Goal: Task Accomplishment & Management: Complete application form

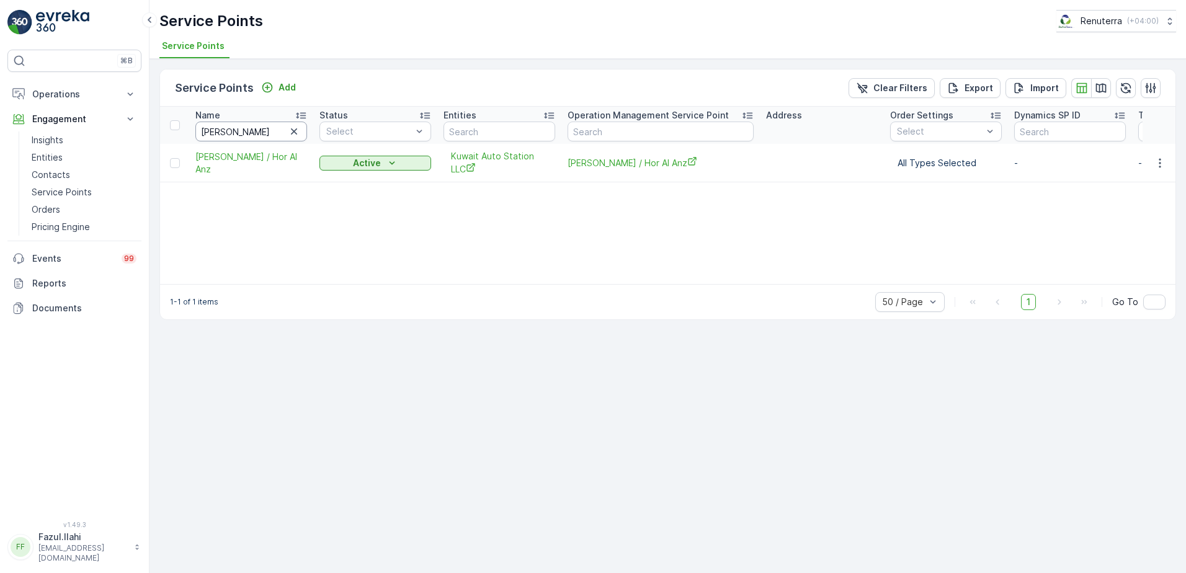
click at [249, 138] on input "Ahmed kha" at bounding box center [251, 132] width 112 height 20
type input "A"
click at [249, 138] on input "A" at bounding box center [251, 132] width 112 height 20
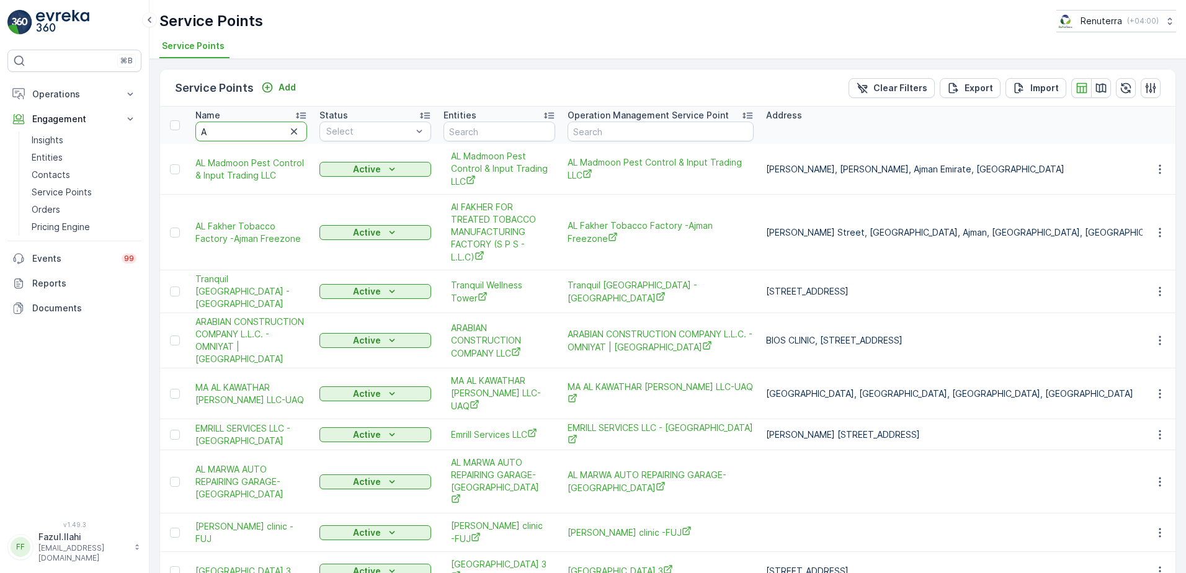
click at [231, 135] on input "A" at bounding box center [251, 132] width 112 height 20
type input "All"
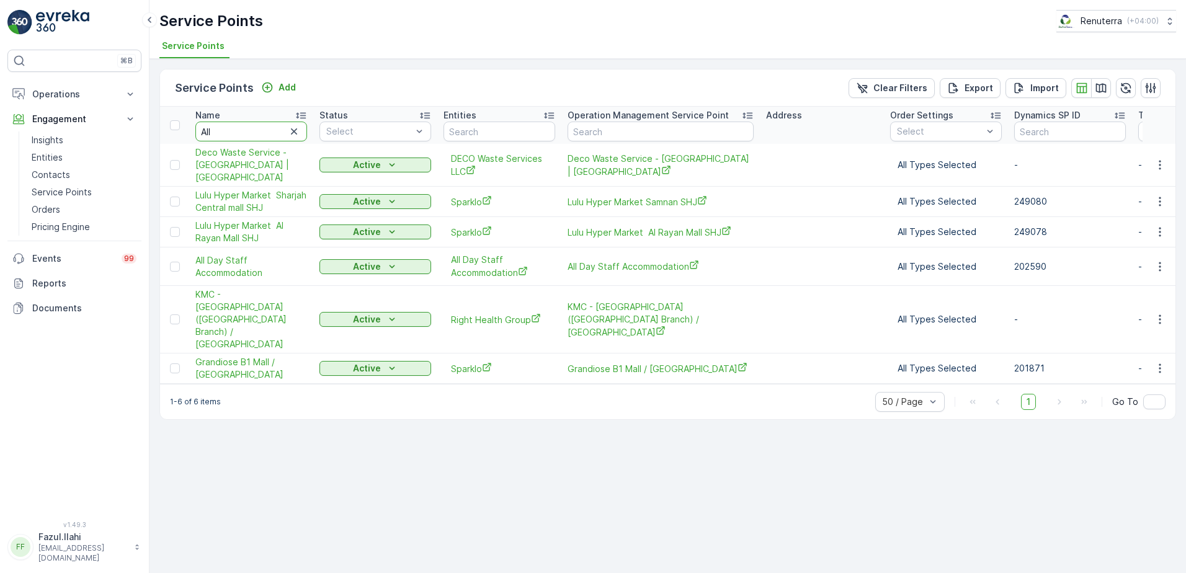
click at [249, 136] on input "All" at bounding box center [251, 132] width 112 height 20
click at [1162, 268] on icon "button" at bounding box center [1159, 266] width 12 height 12
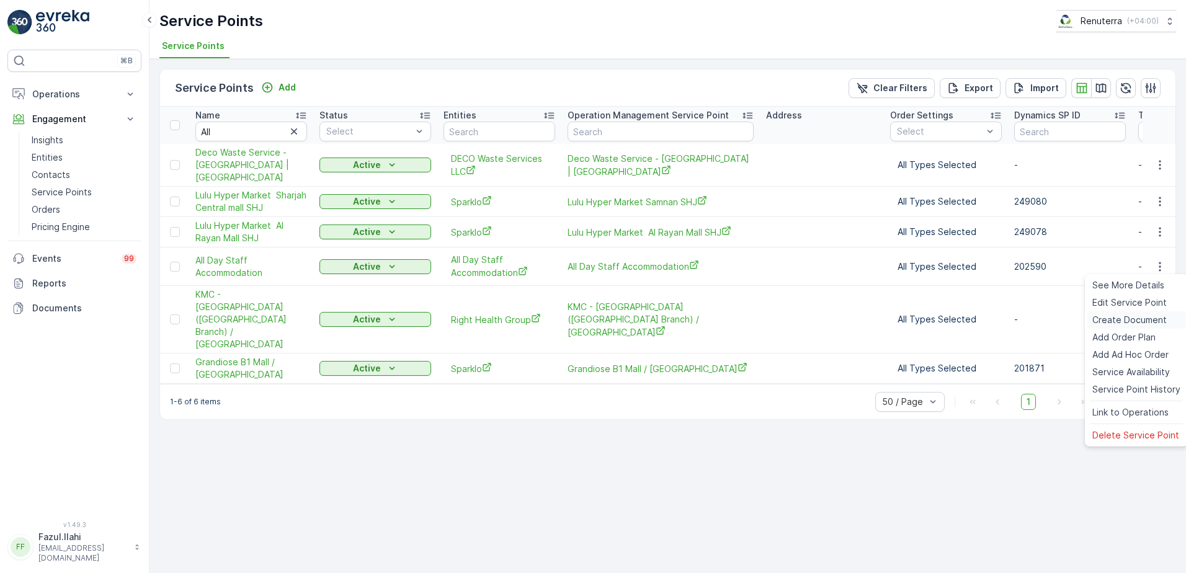
click at [1129, 319] on span "Create Document" at bounding box center [1129, 320] width 74 height 12
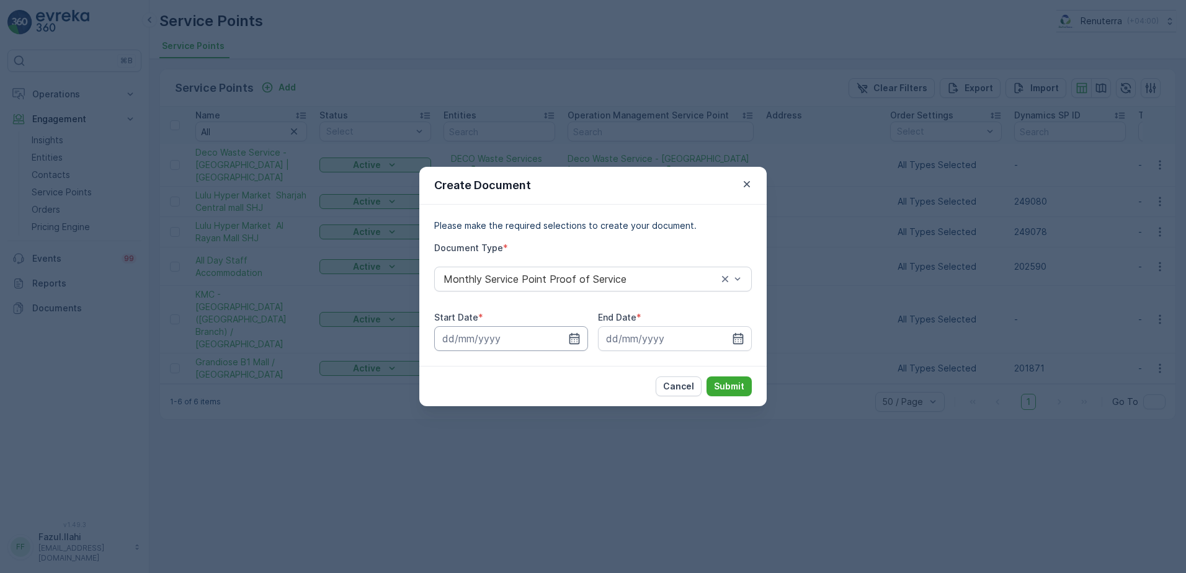
click at [576, 331] on input at bounding box center [511, 338] width 154 height 25
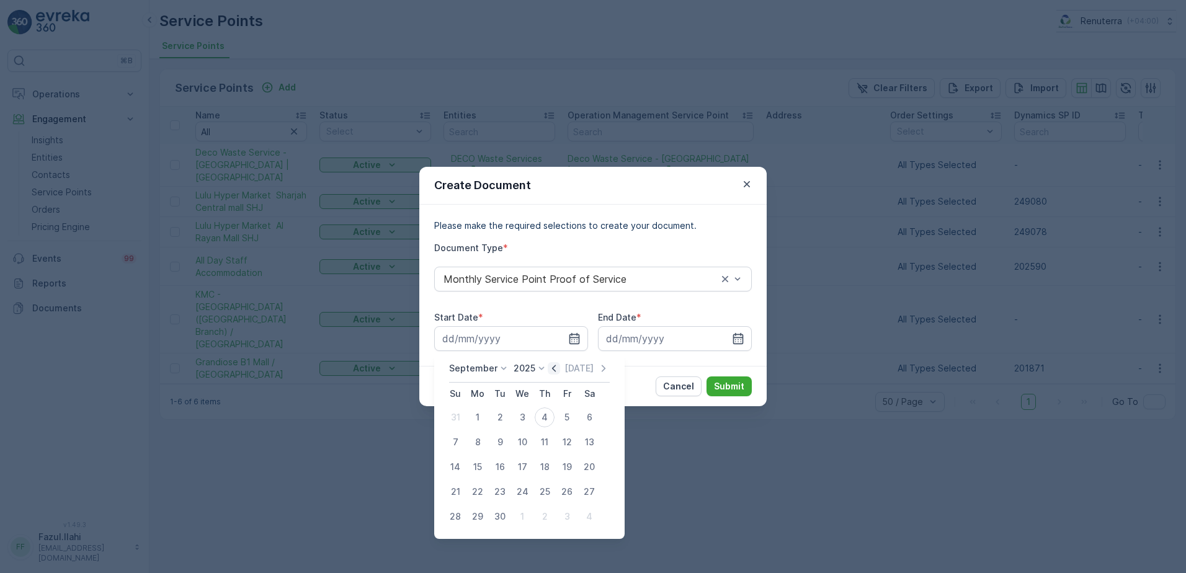
click at [553, 373] on icon "button" at bounding box center [554, 368] width 12 height 12
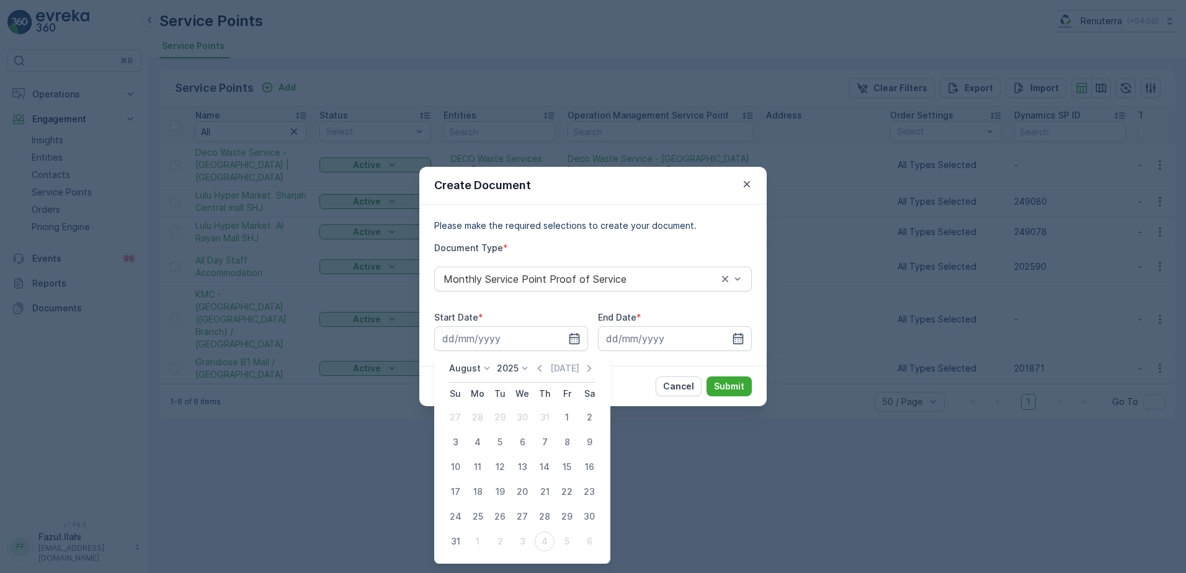
drag, startPoint x: 565, startPoint y: 414, endPoint x: 647, endPoint y: 384, distance: 87.1
click at [565, 414] on div "1" at bounding box center [567, 417] width 20 height 20
type input "01.08.2025"
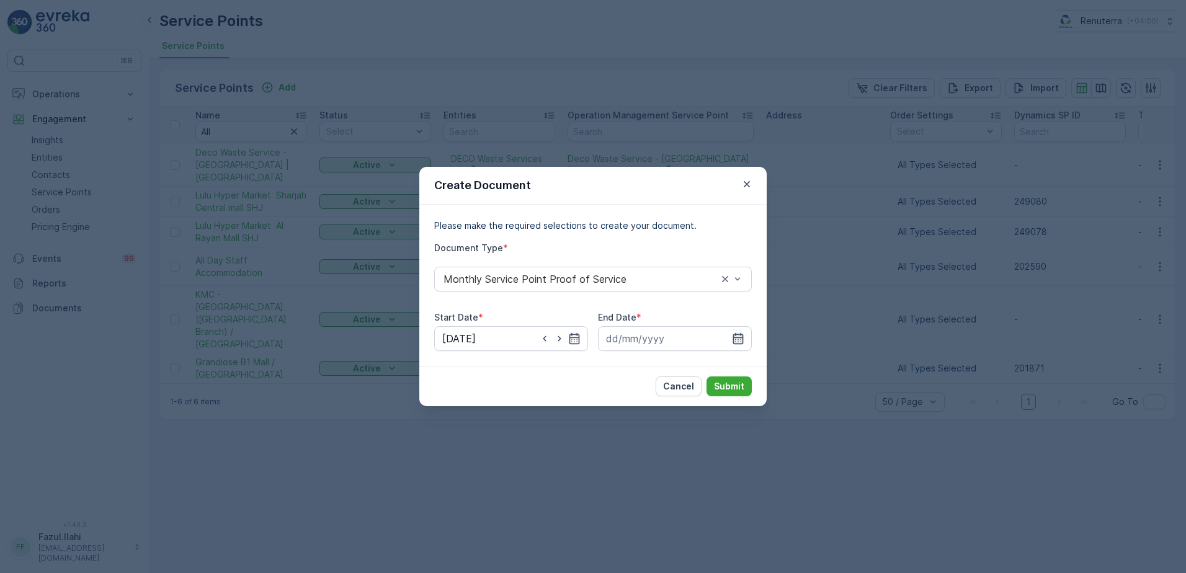
click at [739, 332] on icon "button" at bounding box center [738, 338] width 12 height 12
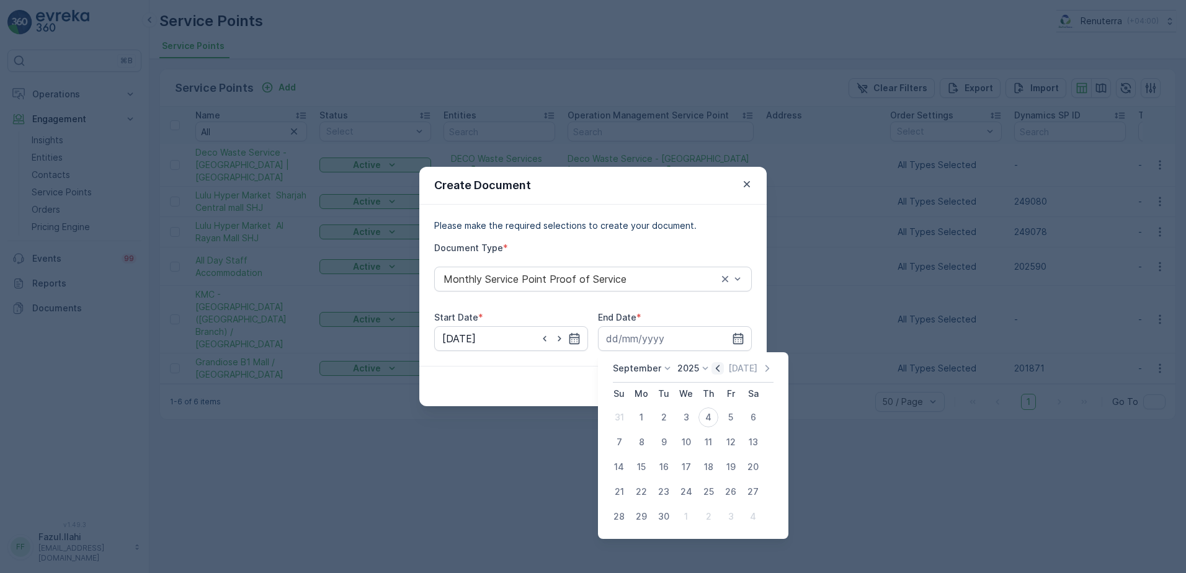
click at [716, 368] on icon "button" at bounding box center [717, 368] width 12 height 12
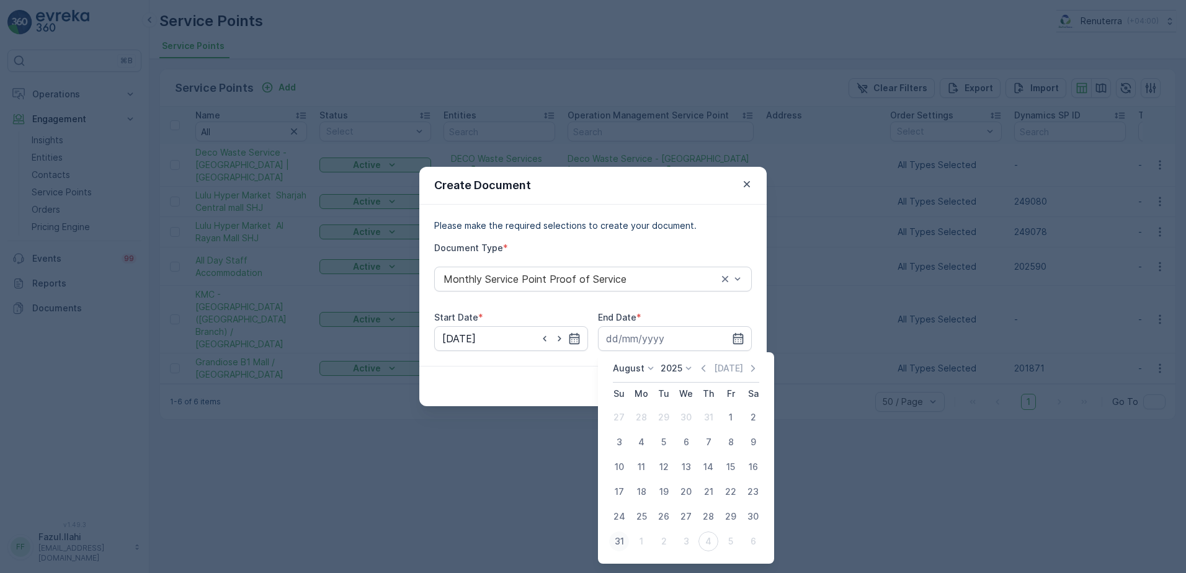
click at [615, 542] on div "31" at bounding box center [619, 541] width 20 height 20
type input "31.08.2025"
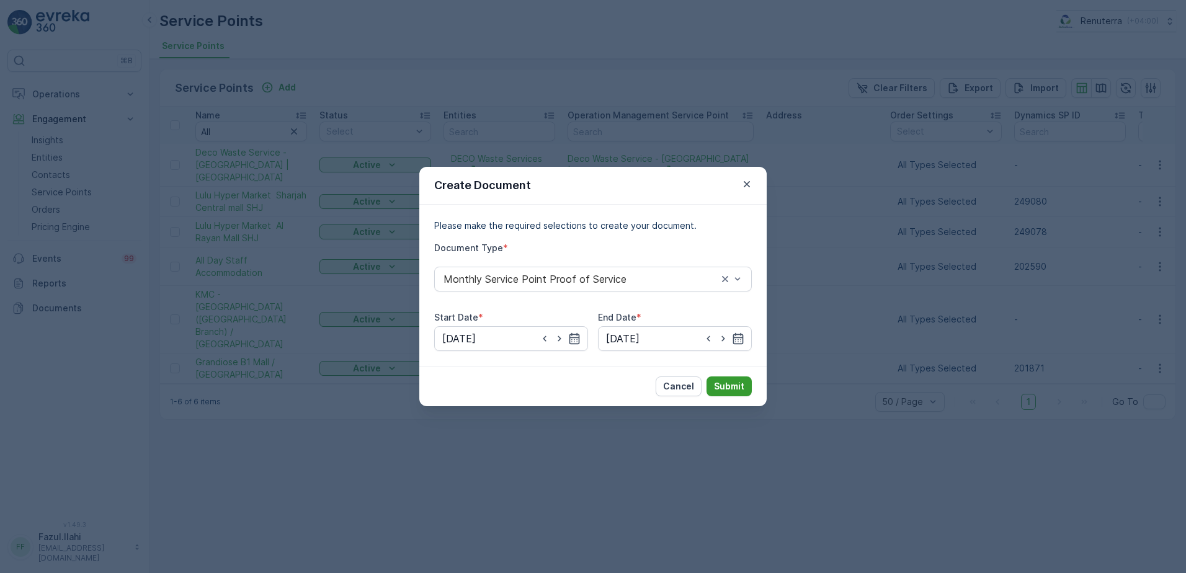
click at [719, 386] on p "Submit" at bounding box center [729, 386] width 30 height 12
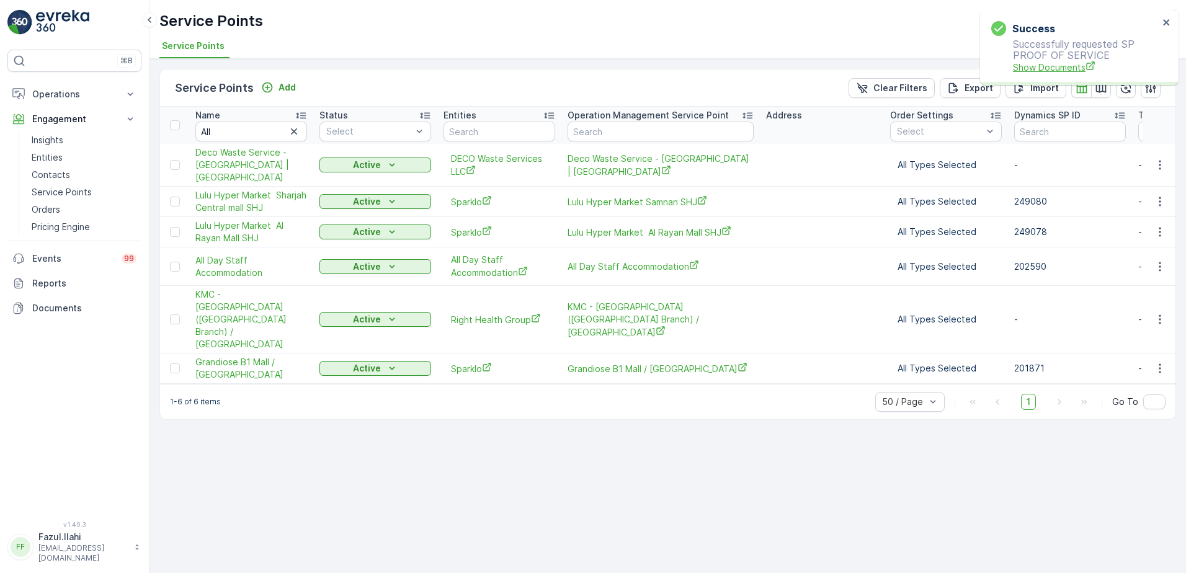
click at [1041, 65] on span "Show Documents" at bounding box center [1086, 67] width 146 height 13
click at [241, 134] on input "All" at bounding box center [251, 132] width 112 height 20
click at [241, 128] on input "All" at bounding box center [251, 132] width 112 height 20
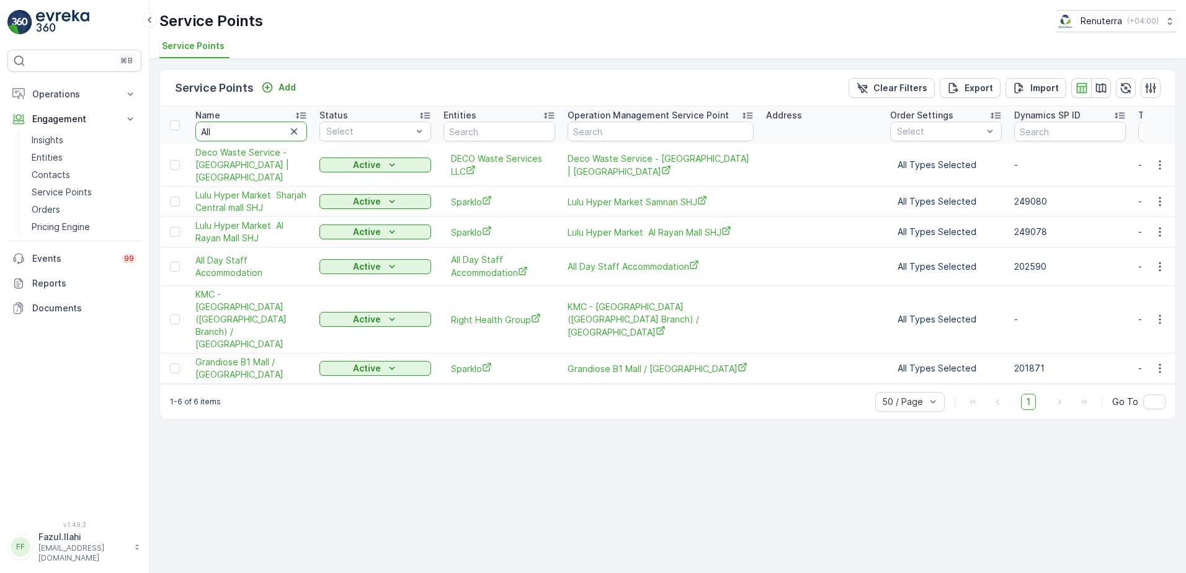
click at [241, 128] on input "All" at bounding box center [251, 132] width 112 height 20
type input "DAy"
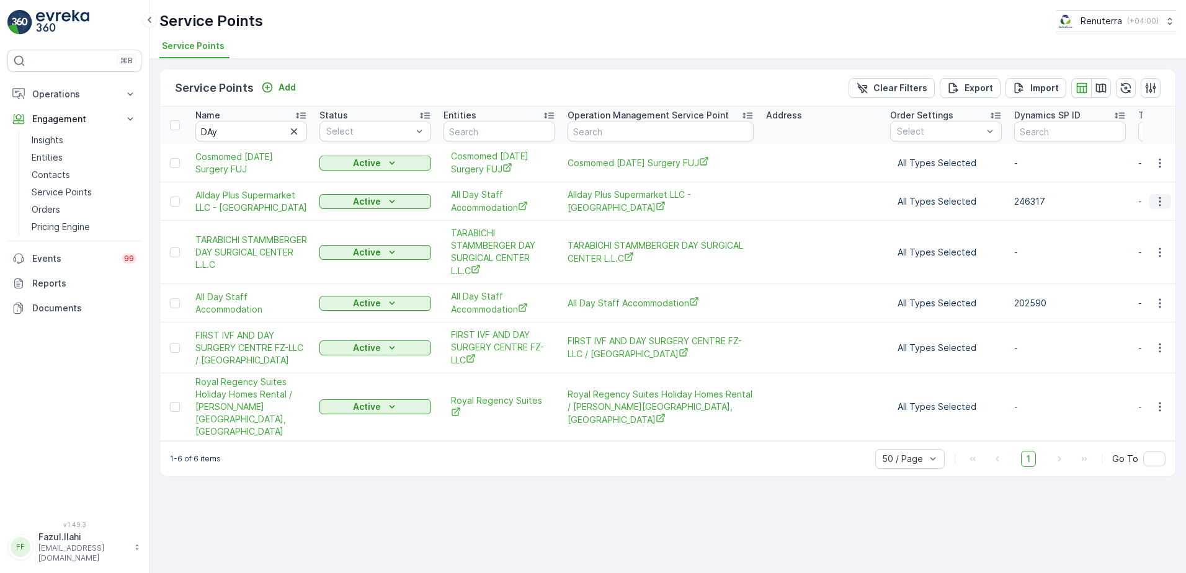
click at [1156, 199] on icon "button" at bounding box center [1159, 201] width 12 height 12
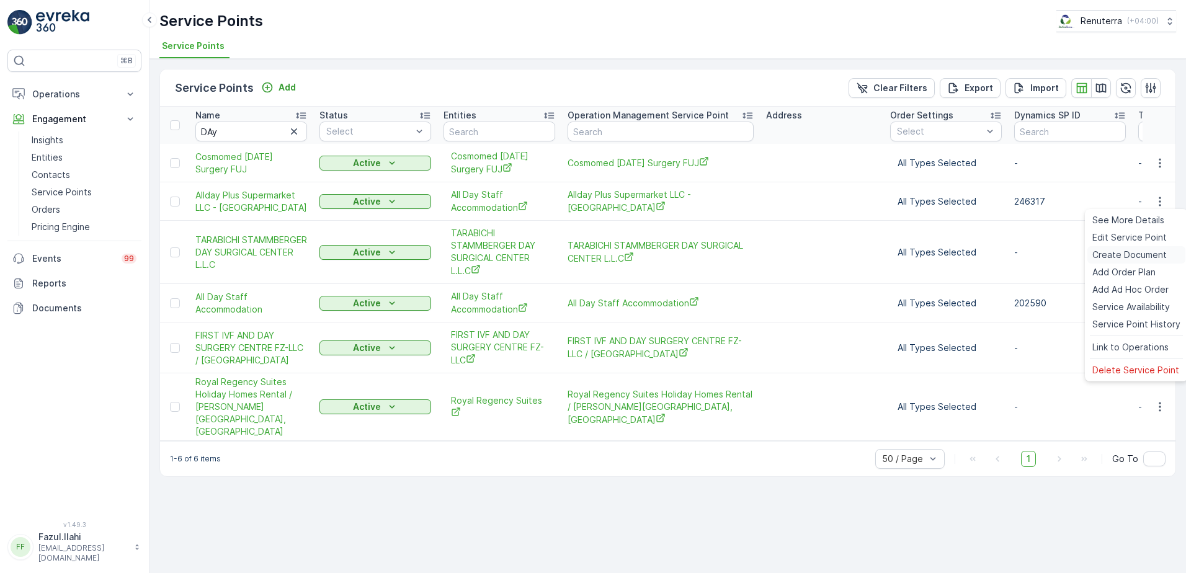
click at [1129, 253] on span "Create Document" at bounding box center [1129, 255] width 74 height 12
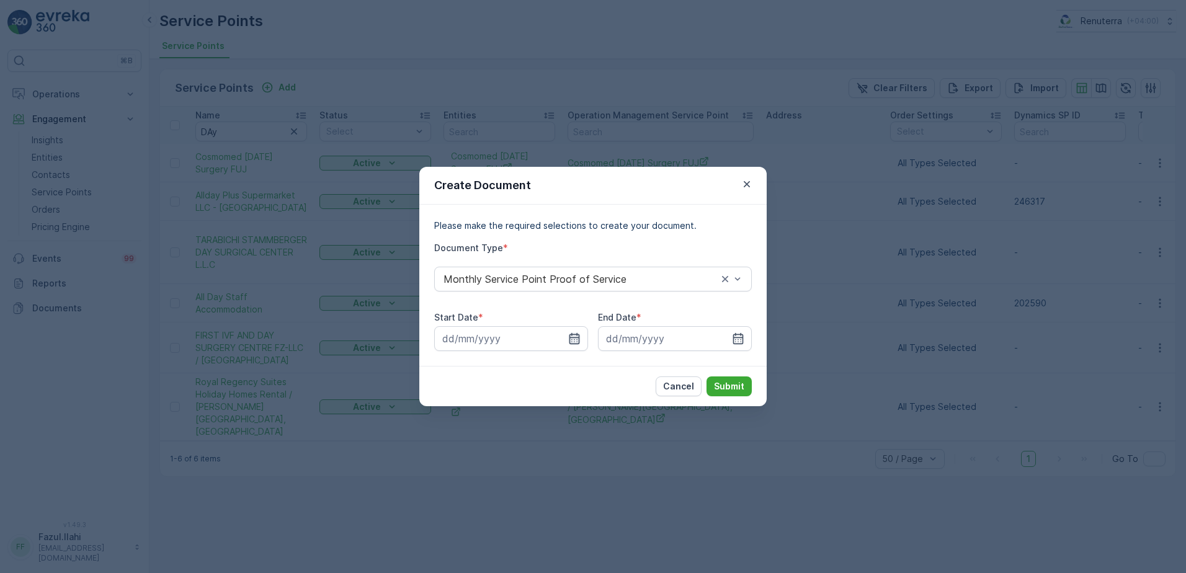
click at [574, 343] on icon "button" at bounding box center [574, 338] width 12 height 12
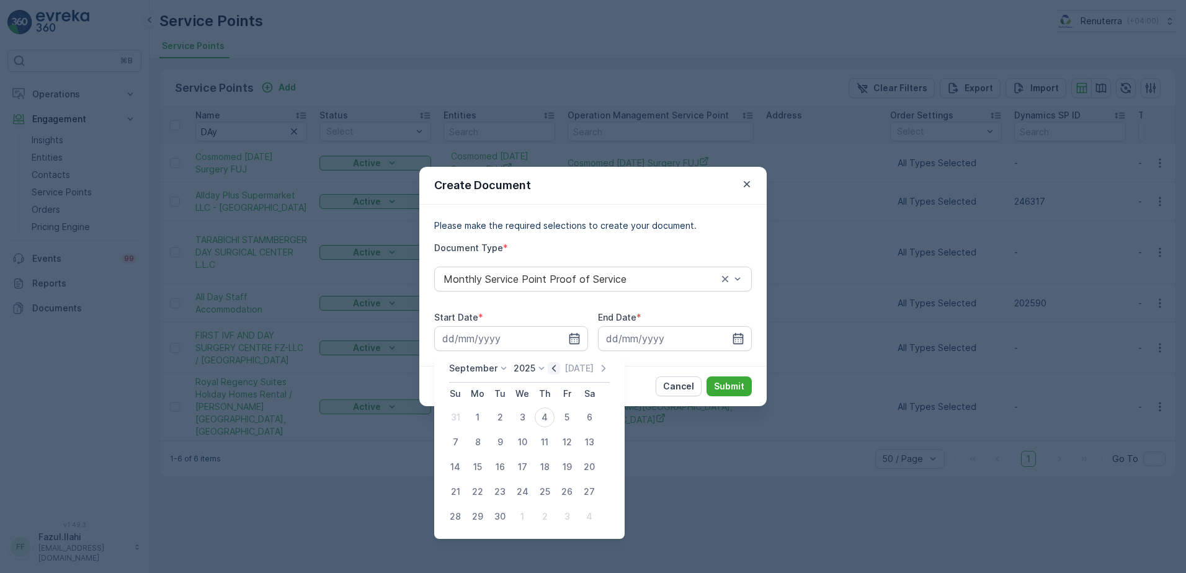
click at [555, 369] on icon "button" at bounding box center [554, 368] width 12 height 12
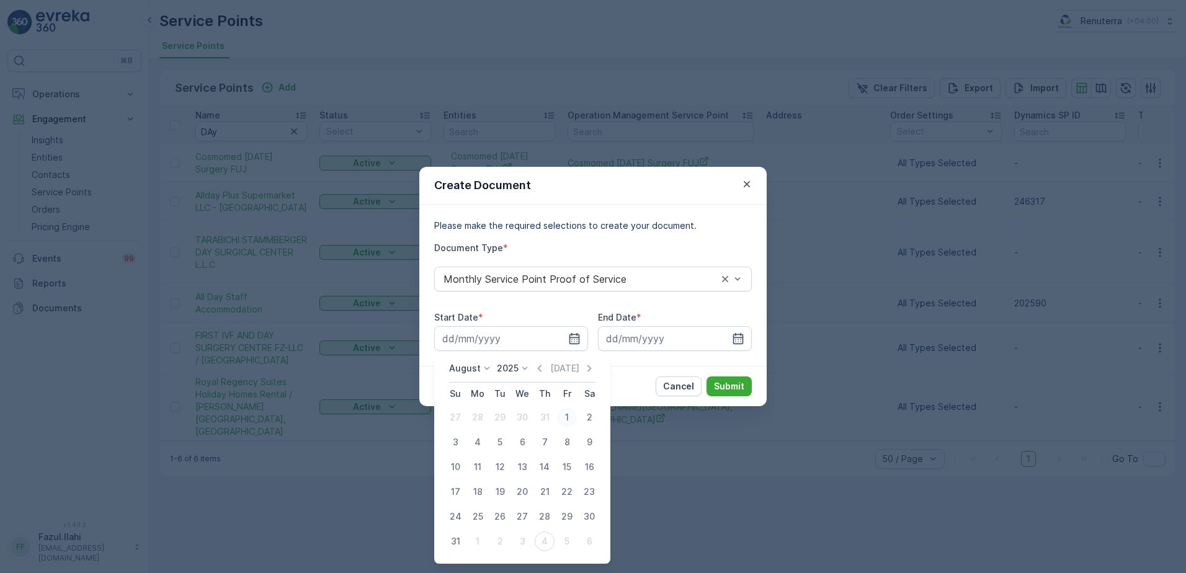
click at [569, 414] on div "1" at bounding box center [567, 417] width 20 height 20
type input "01.08.2025"
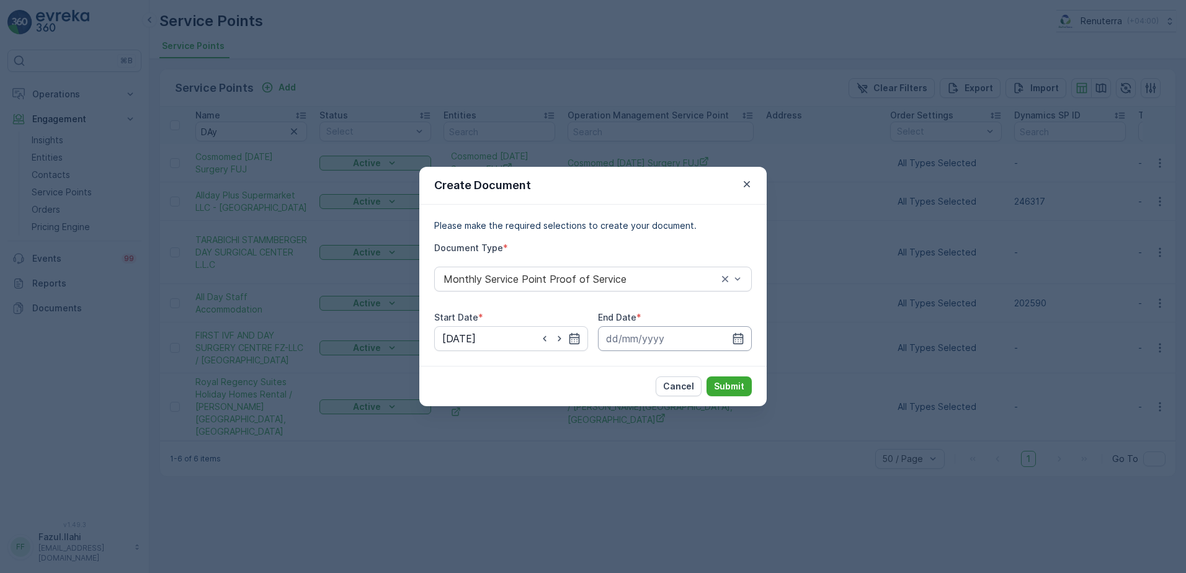
click at [744, 336] on input at bounding box center [675, 338] width 154 height 25
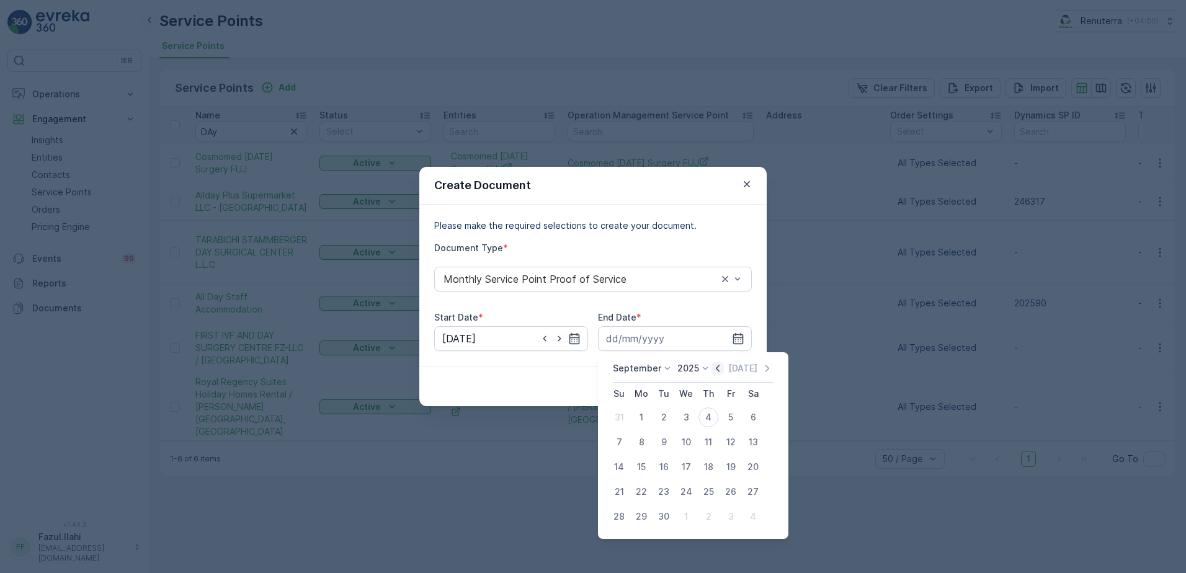
click at [719, 365] on icon "button" at bounding box center [717, 368] width 12 height 12
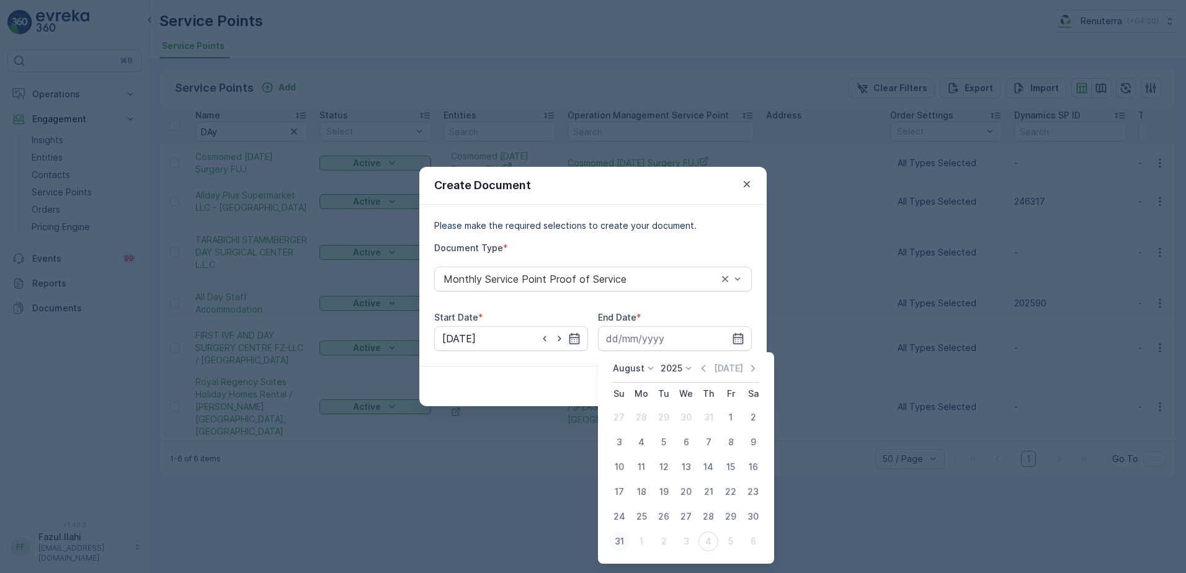
click at [618, 536] on div "31" at bounding box center [619, 541] width 20 height 20
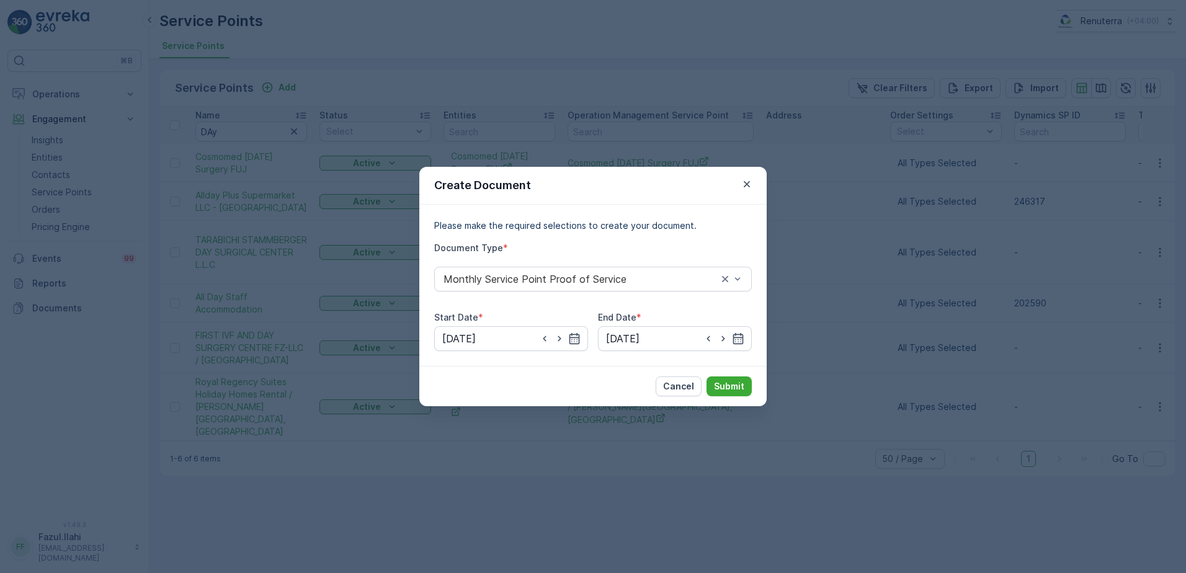
type input "31.08.2025"
click at [740, 385] on p "Submit" at bounding box center [729, 386] width 30 height 12
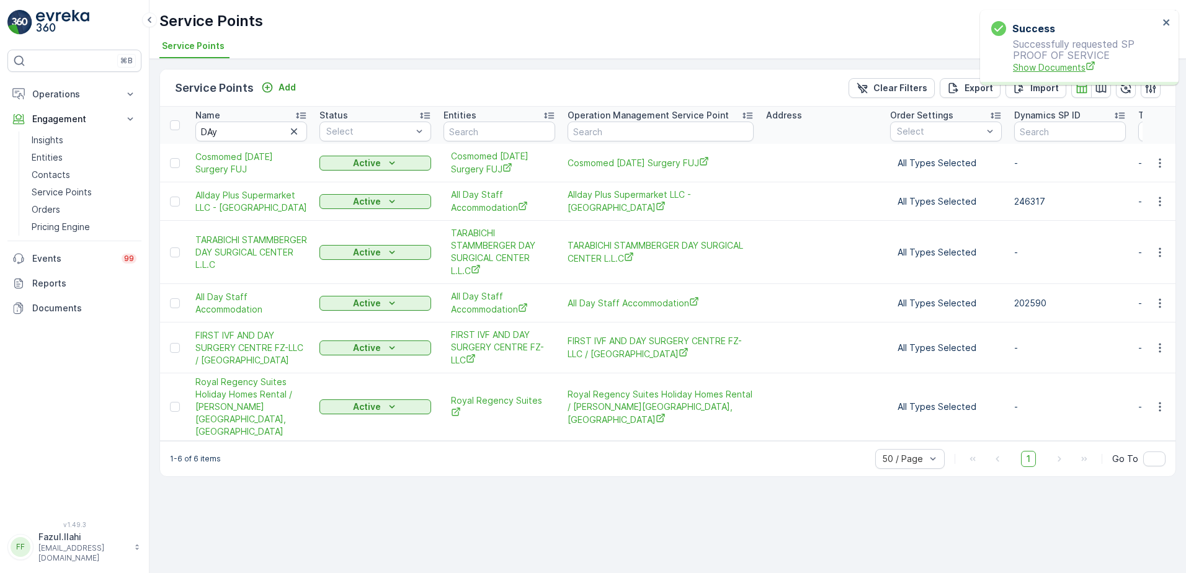
click at [1065, 66] on span "Show Documents" at bounding box center [1086, 67] width 146 height 13
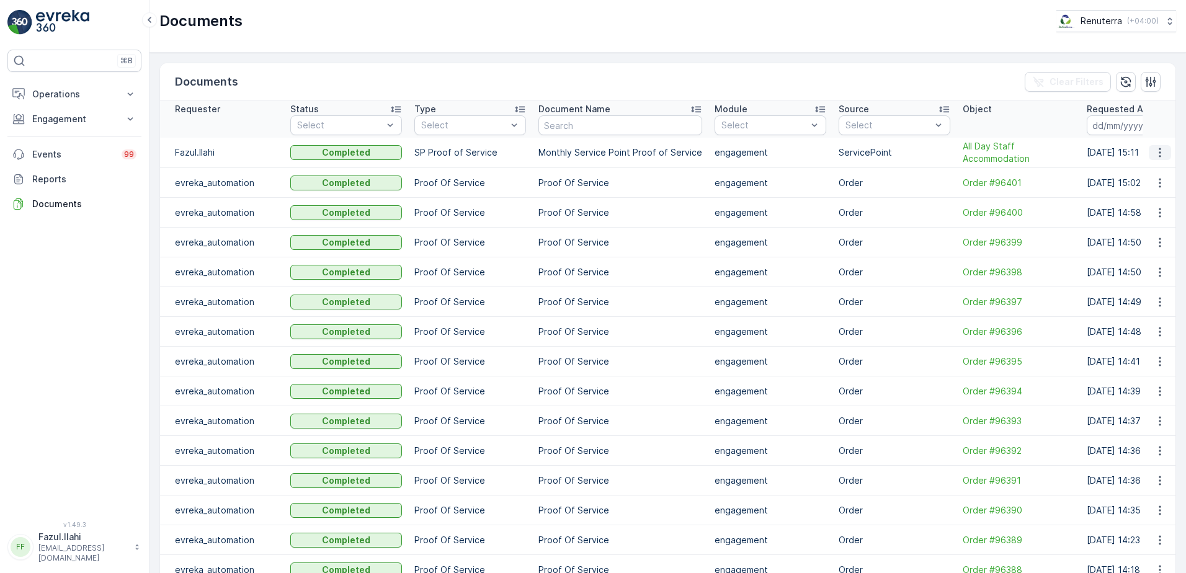
click at [1158, 152] on icon "button" at bounding box center [1159, 152] width 12 height 12
click at [1157, 169] on span "See Details" at bounding box center [1156, 171] width 48 height 12
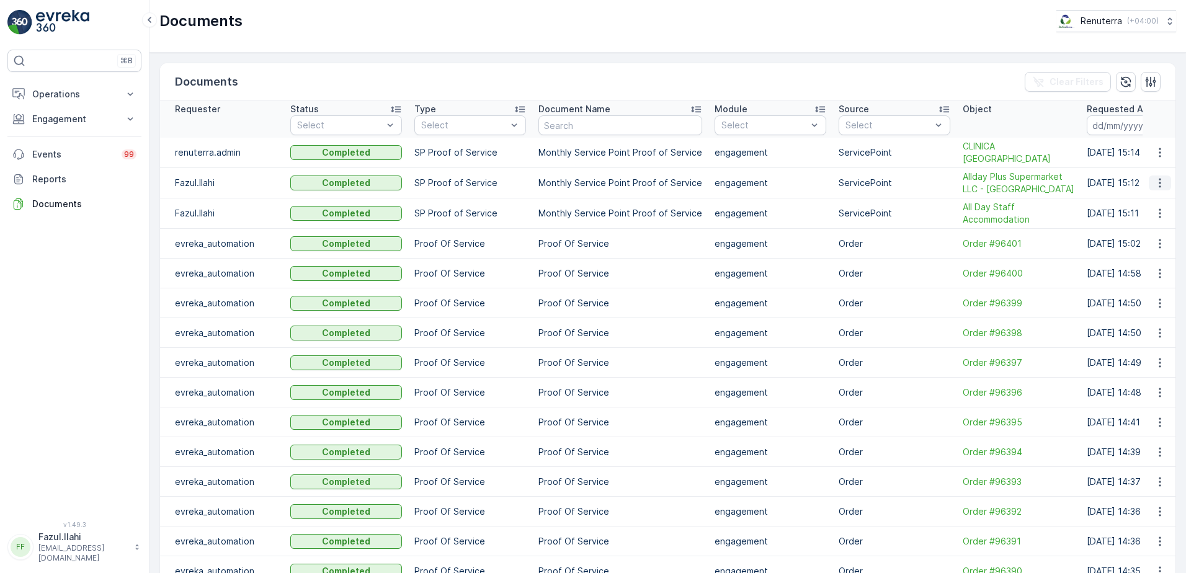
click at [1153, 183] on icon "button" at bounding box center [1159, 183] width 12 height 12
click at [1148, 203] on span "See Details" at bounding box center [1156, 201] width 48 height 12
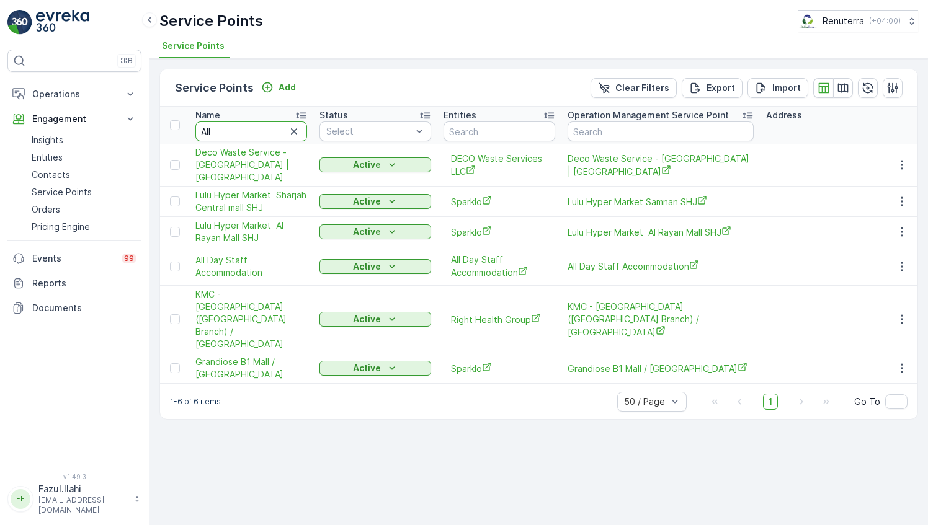
click at [241, 130] on input "All" at bounding box center [251, 132] width 112 height 20
type input "Salamul"
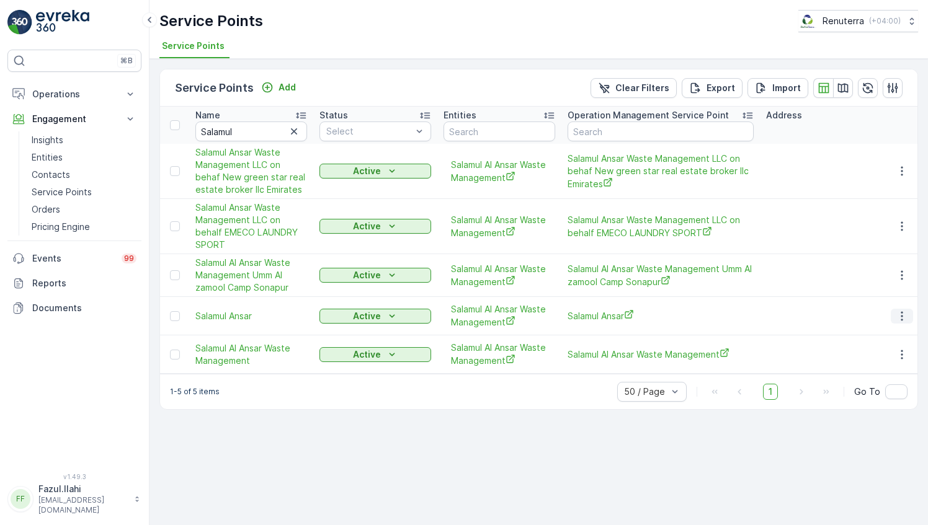
click at [900, 313] on icon "button" at bounding box center [901, 316] width 12 height 12
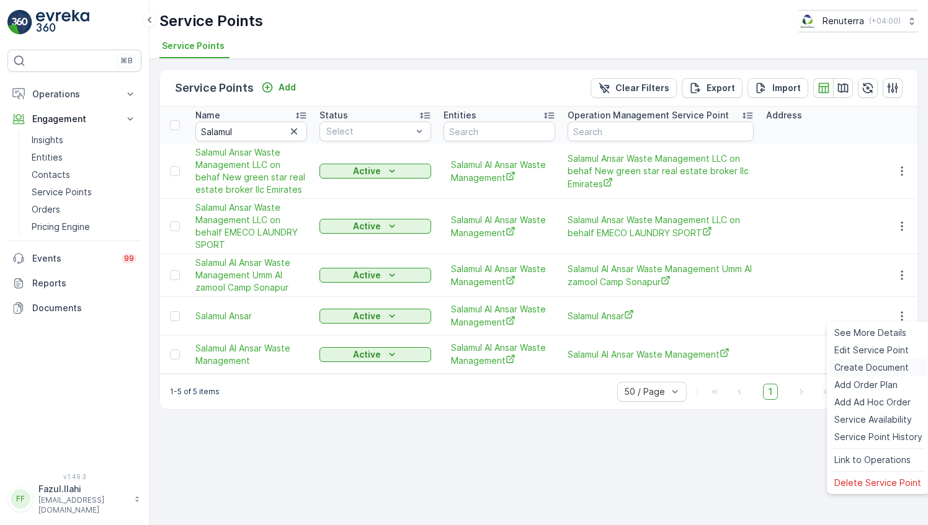
click at [867, 368] on span "Create Document" at bounding box center [871, 368] width 74 height 12
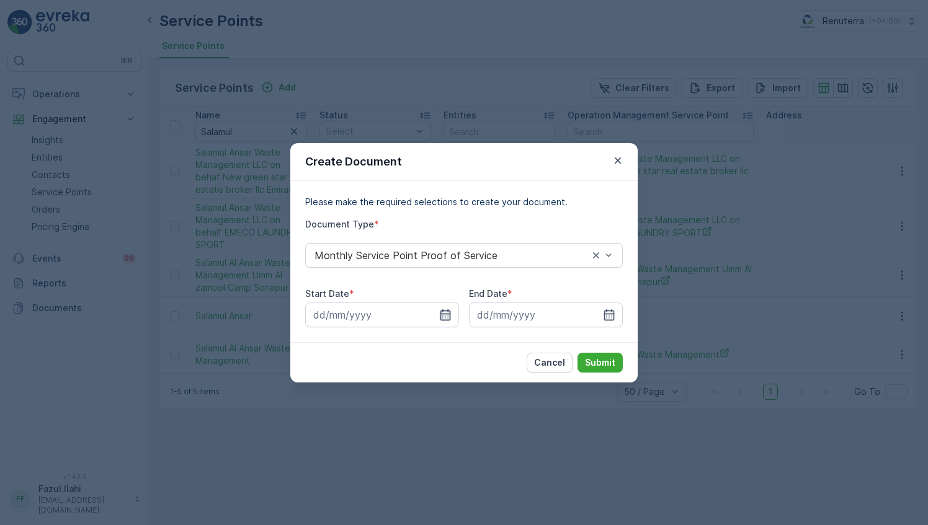
click at [446, 310] on icon "button" at bounding box center [445, 314] width 11 height 11
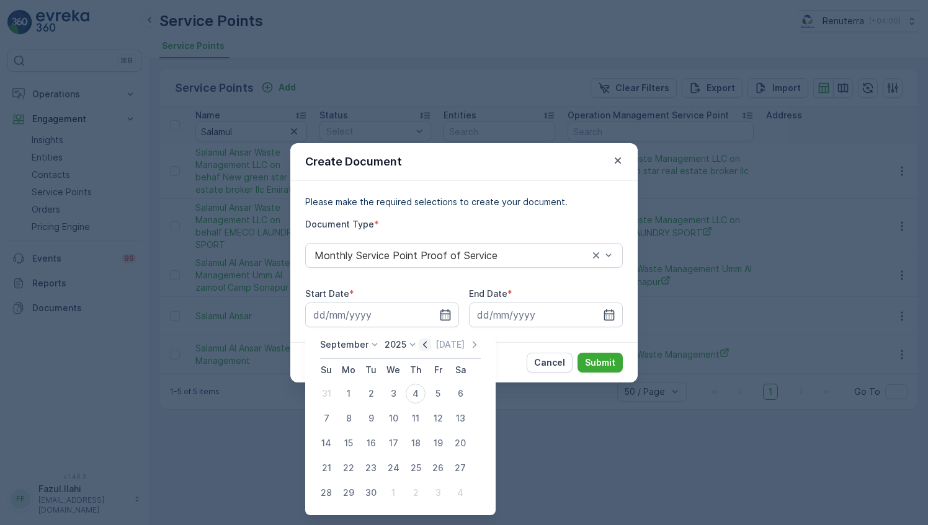
click at [423, 343] on icon "button" at bounding box center [425, 344] width 4 height 7
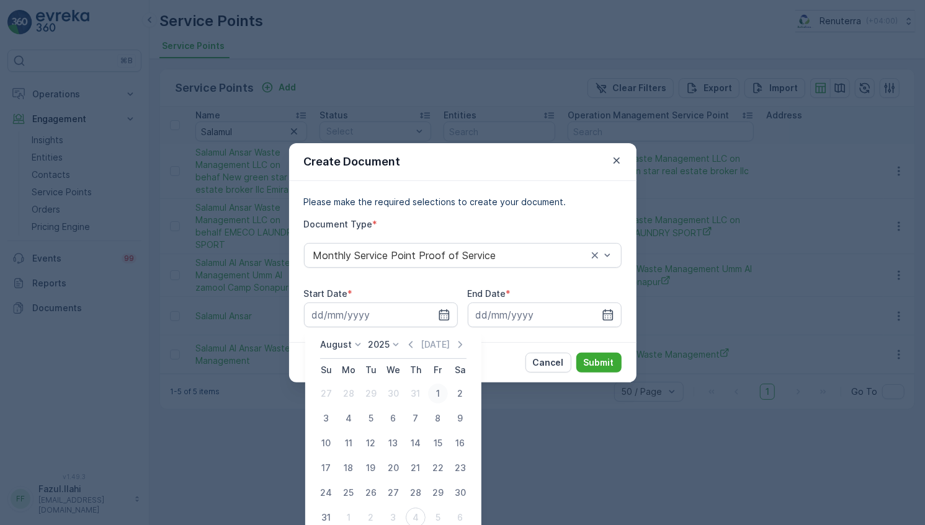
click at [433, 394] on div "1" at bounding box center [438, 394] width 20 height 20
type input "01.08.2025"
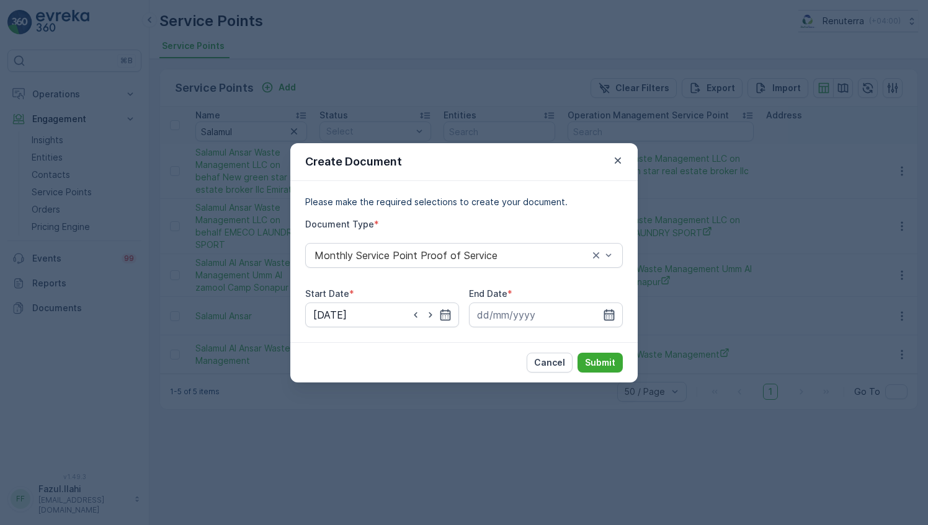
click at [612, 313] on icon "button" at bounding box center [609, 314] width 11 height 11
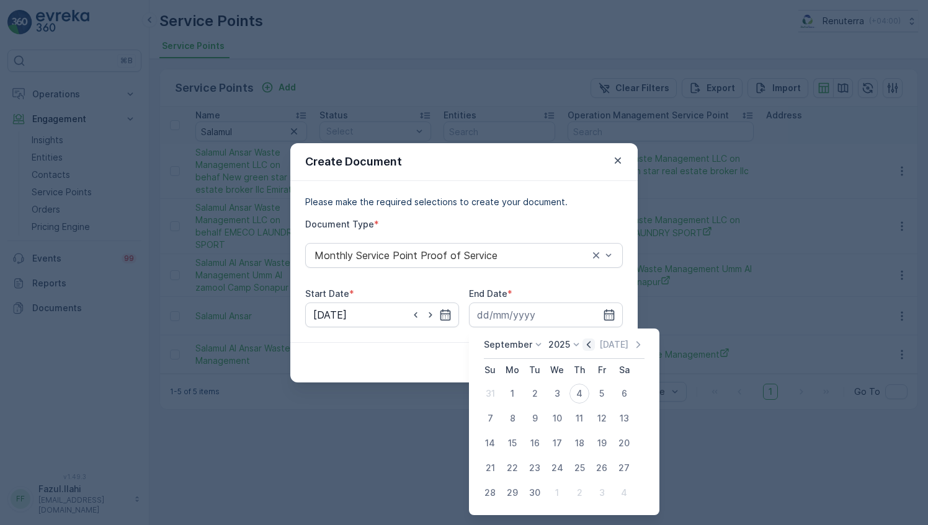
click at [587, 345] on icon "button" at bounding box center [588, 345] width 12 height 12
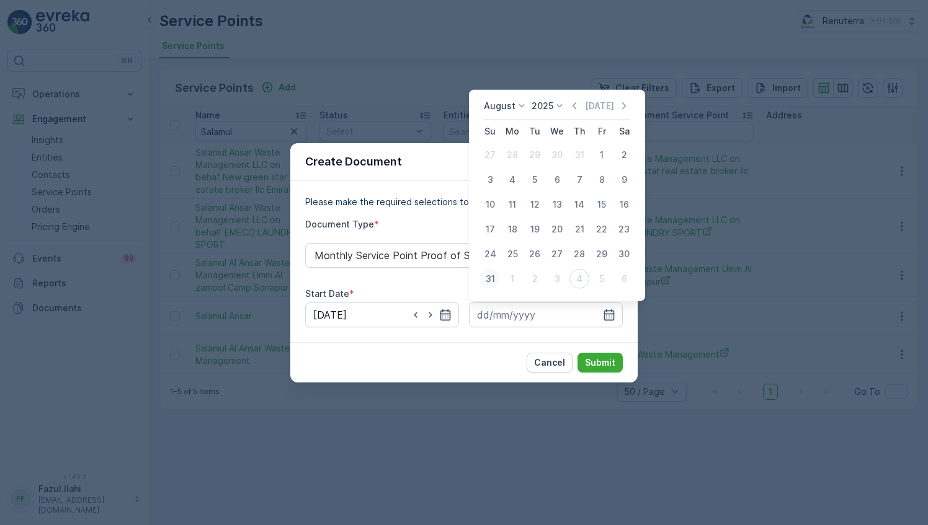
click at [493, 275] on div "31" at bounding box center [490, 279] width 20 height 20
type input "31.08.2025"
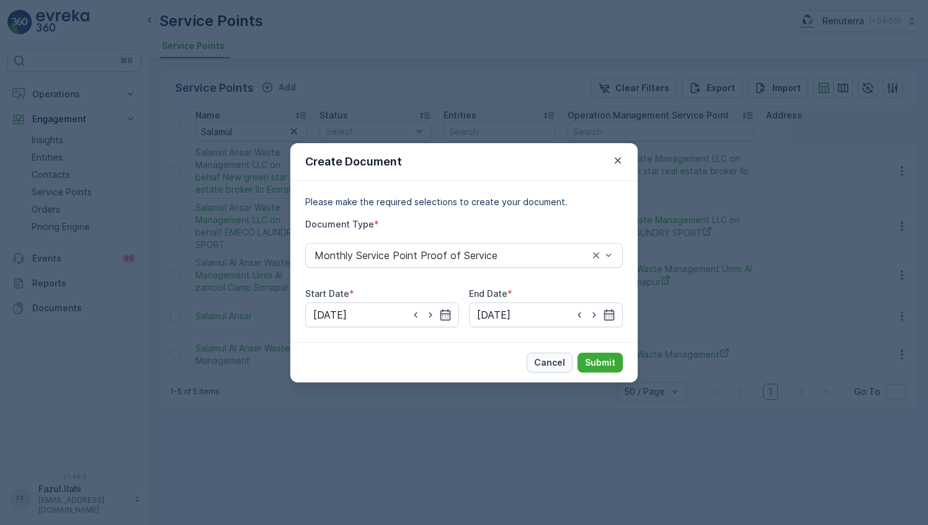
click at [559, 366] on p "Cancel" at bounding box center [549, 363] width 31 height 12
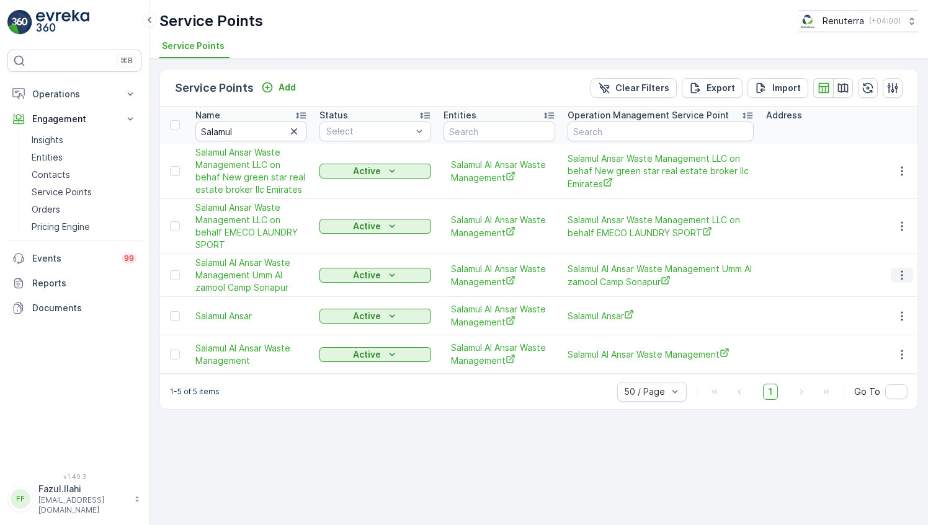
click at [901, 272] on icon "button" at bounding box center [901, 275] width 12 height 12
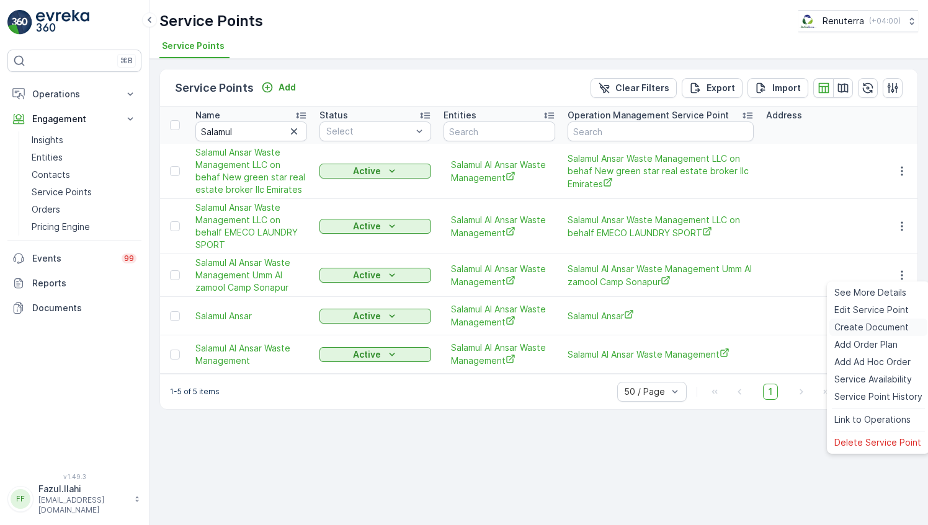
click at [861, 332] on span "Create Document" at bounding box center [871, 327] width 74 height 12
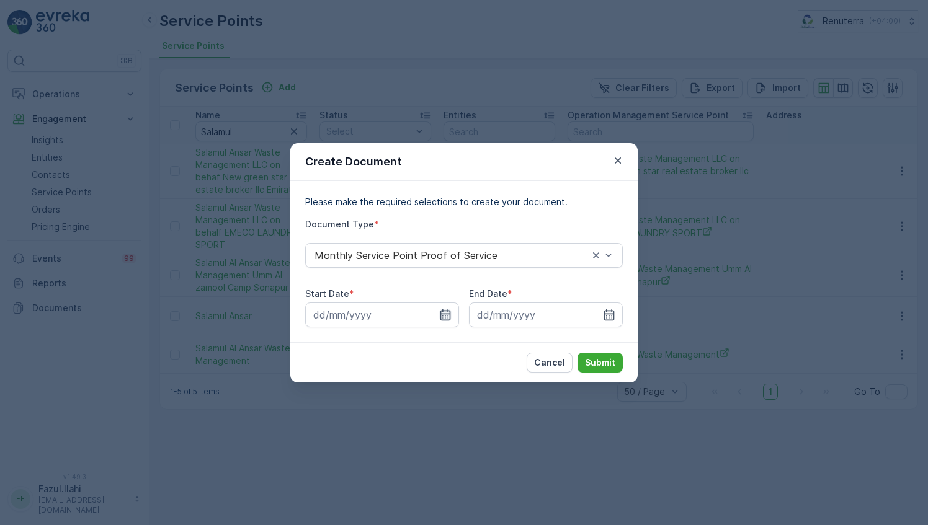
click at [442, 314] on icon "button" at bounding box center [445, 315] width 12 height 12
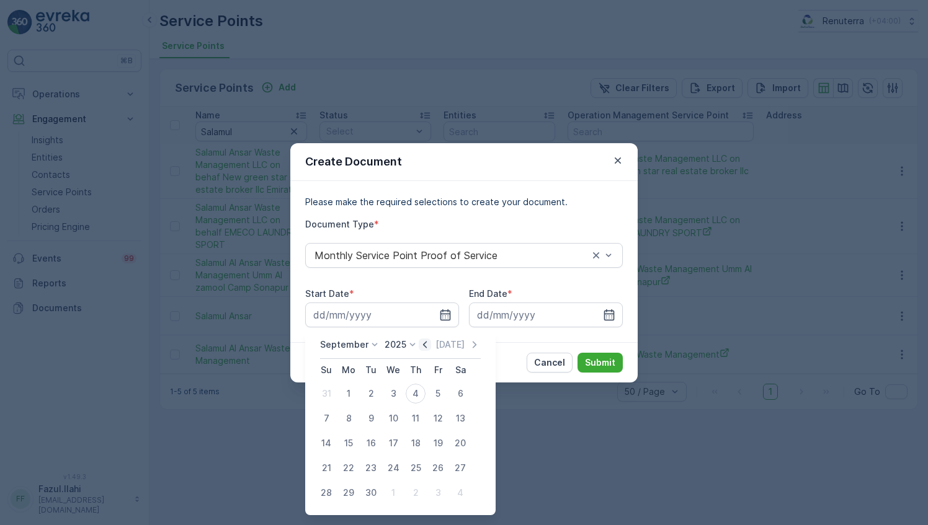
click at [423, 345] on icon "button" at bounding box center [425, 344] width 4 height 7
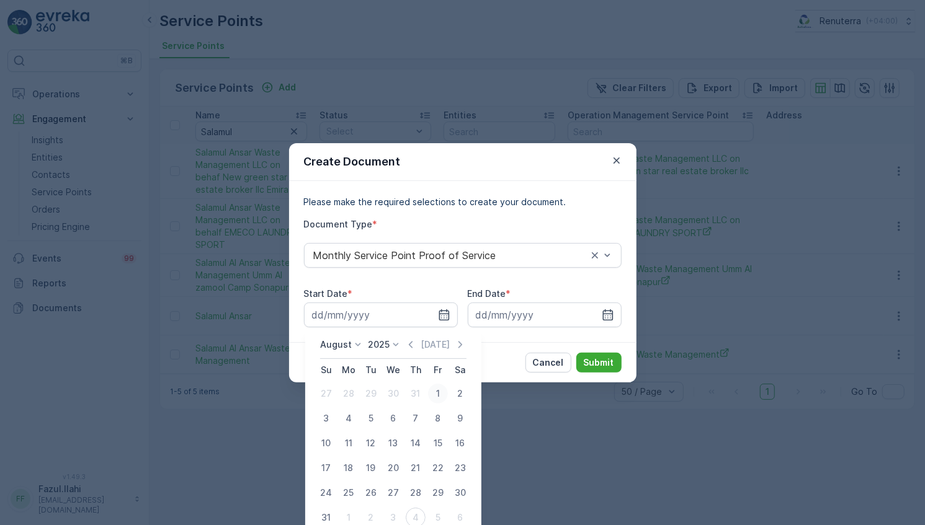
click at [435, 393] on div "1" at bounding box center [438, 394] width 20 height 20
type input "01.08.2025"
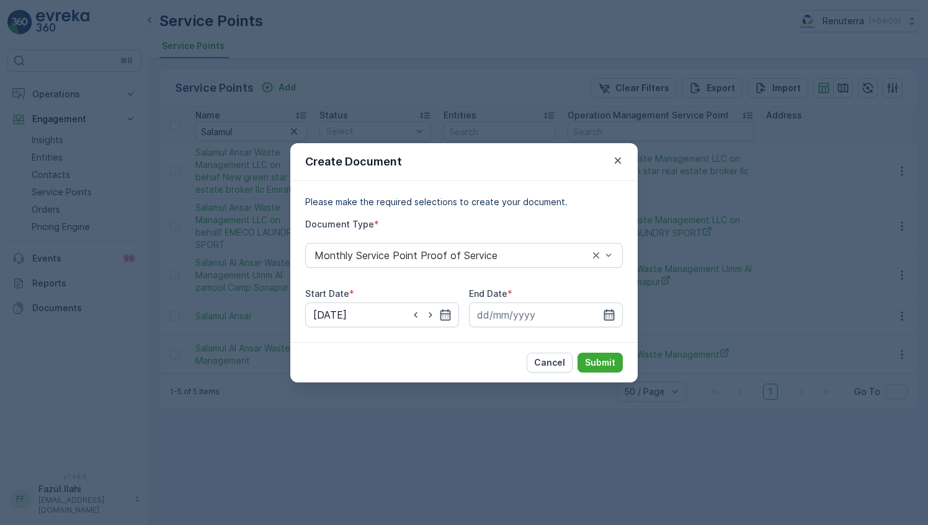
click at [606, 309] on icon "button" at bounding box center [609, 315] width 12 height 12
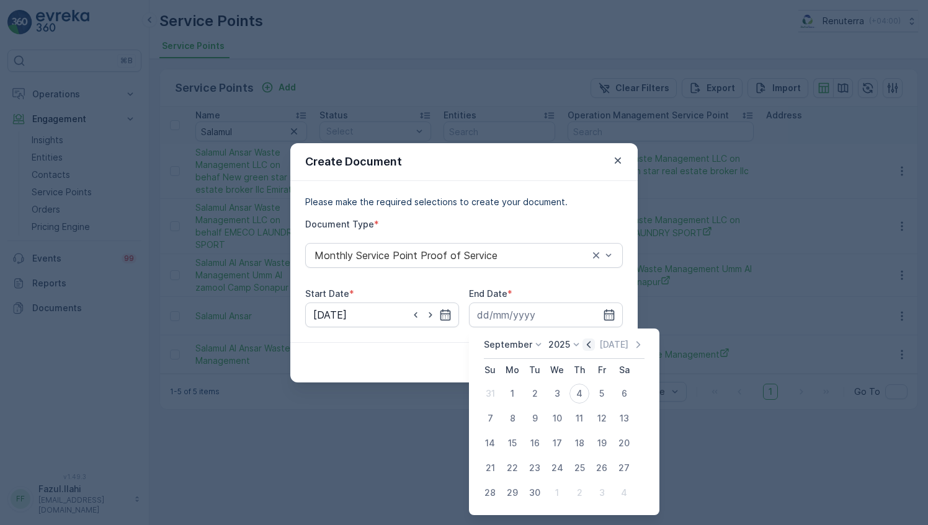
click at [592, 347] on icon "button" at bounding box center [588, 345] width 12 height 12
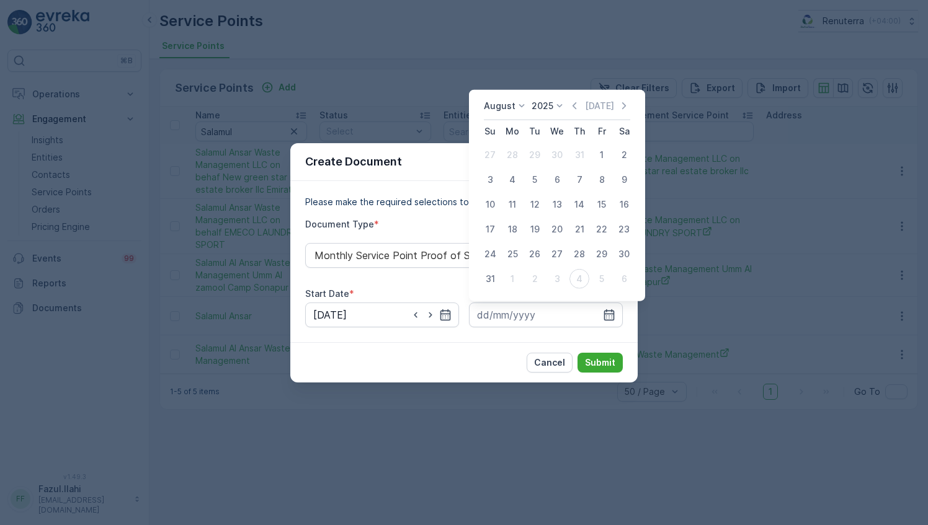
drag, startPoint x: 489, startPoint y: 277, endPoint x: 543, endPoint y: 329, distance: 75.0
click at [490, 278] on div "31" at bounding box center [490, 279] width 20 height 20
type input "31.08.2025"
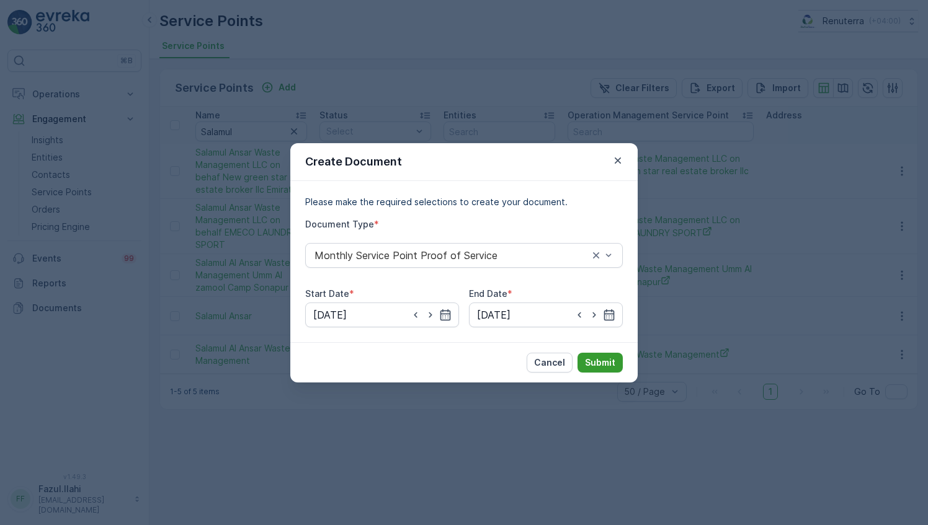
click at [595, 368] on button "Submit" at bounding box center [599, 363] width 45 height 20
click at [564, 368] on p "Cancel" at bounding box center [549, 363] width 31 height 12
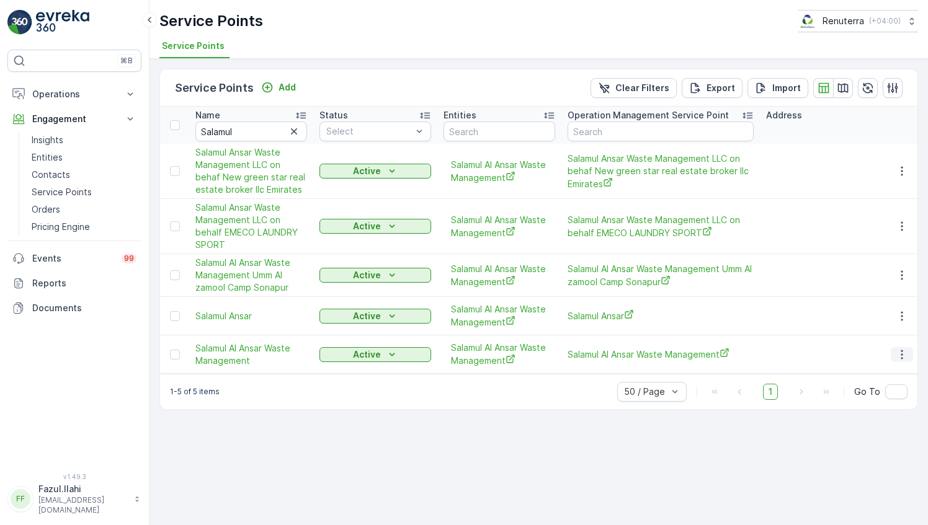
click at [896, 353] on icon "button" at bounding box center [901, 355] width 12 height 12
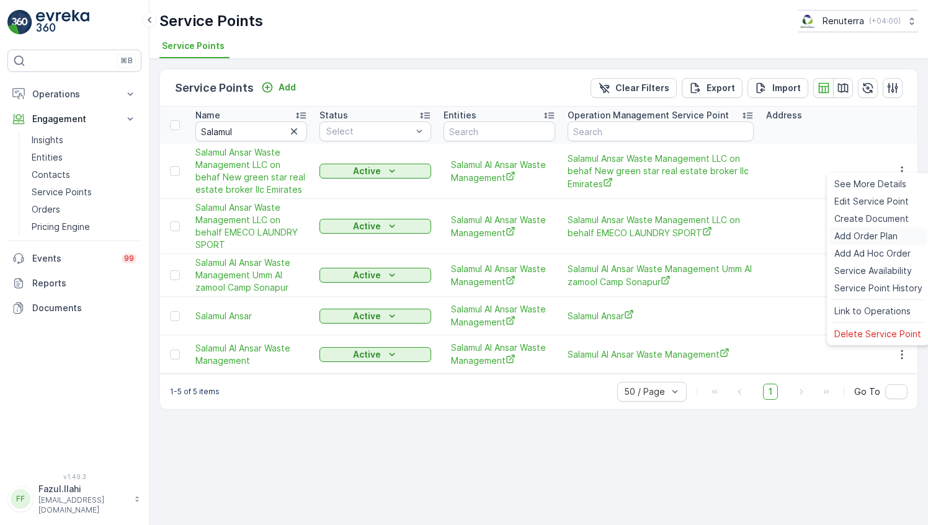
drag, startPoint x: 864, startPoint y: 216, endPoint x: 871, endPoint y: 233, distance: 18.1
click at [868, 210] on ul "See More Details Edit Service Point Create Document Add Order Plan Add Ad Hoc O…" at bounding box center [878, 259] width 103 height 172
click at [886, 218] on span "Create Document" at bounding box center [871, 219] width 74 height 12
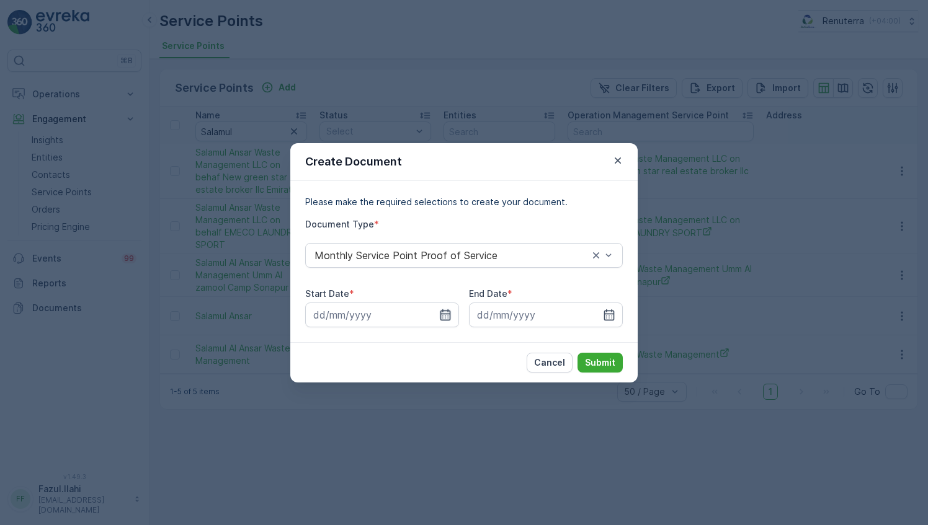
click at [443, 312] on icon "button" at bounding box center [445, 315] width 12 height 12
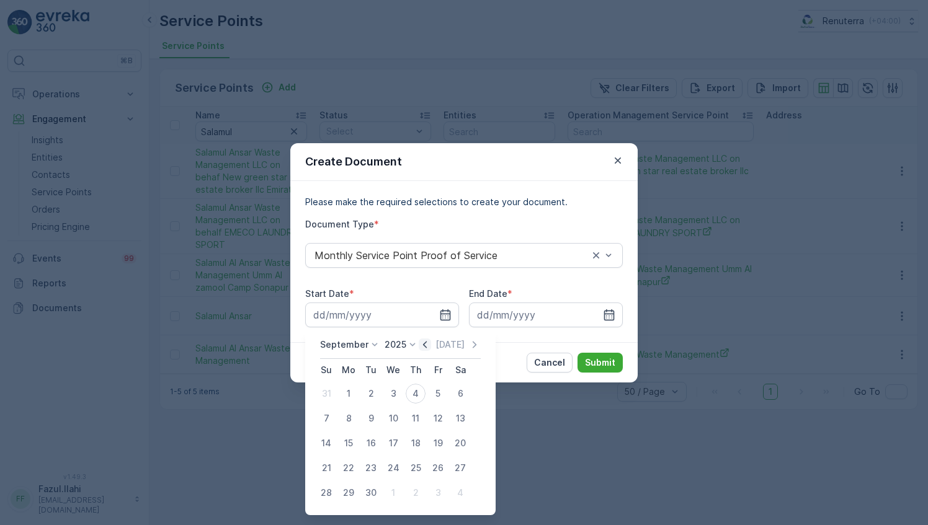
click at [420, 347] on icon "button" at bounding box center [425, 345] width 12 height 12
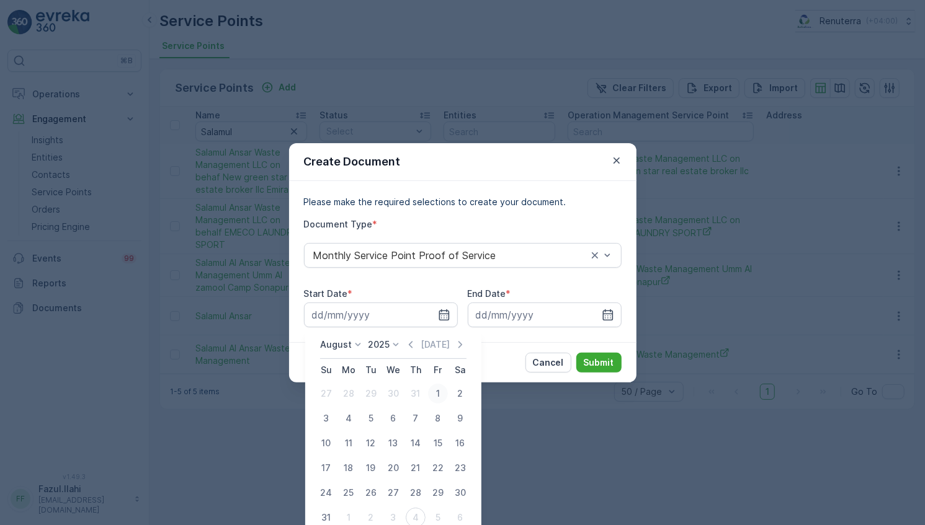
click at [436, 394] on div "1" at bounding box center [438, 394] width 20 height 20
type input "01.08.2025"
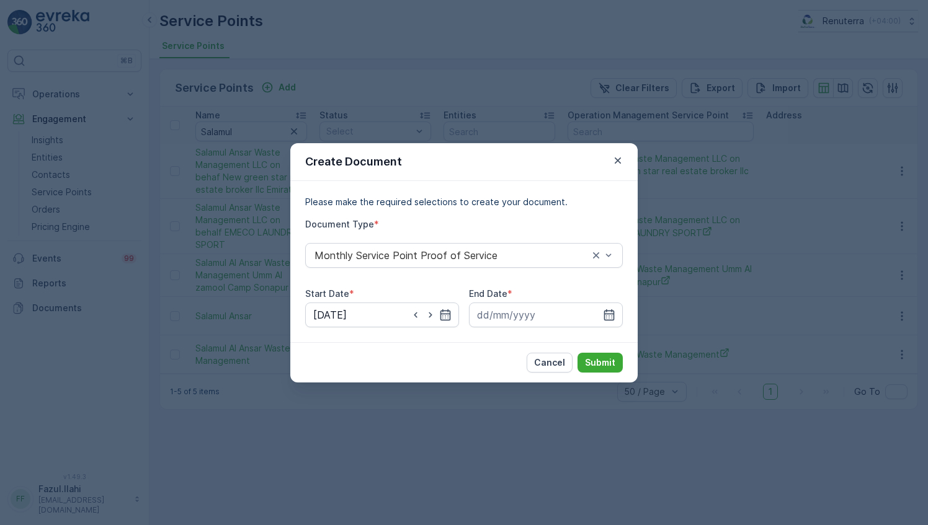
click at [623, 313] on div "Please make the required selections to create your document. Document Type * Mo…" at bounding box center [463, 261] width 347 height 161
drag, startPoint x: 613, startPoint y: 313, endPoint x: 617, endPoint y: 342, distance: 29.5
click at [616, 311] on div at bounding box center [546, 315] width 154 height 25
click at [614, 311] on icon "button" at bounding box center [609, 315] width 12 height 12
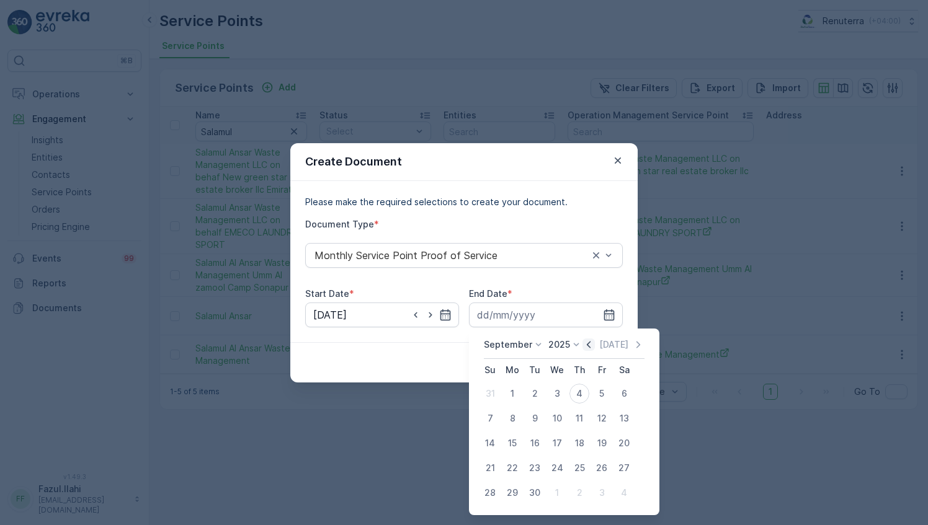
click at [586, 343] on icon "button" at bounding box center [588, 345] width 12 height 12
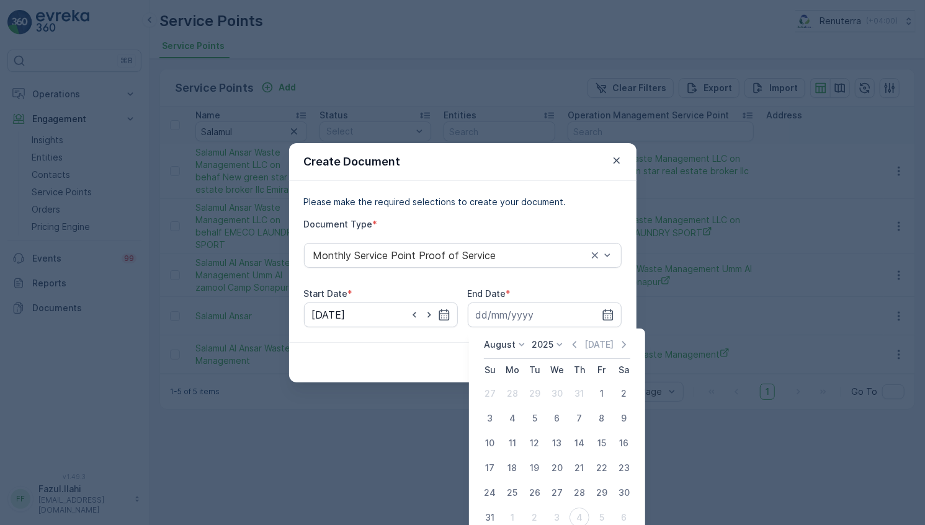
drag, startPoint x: 492, startPoint y: 513, endPoint x: 639, endPoint y: 337, distance: 229.0
click at [494, 511] on div "31" at bounding box center [490, 518] width 20 height 20
type input "31.08.2025"
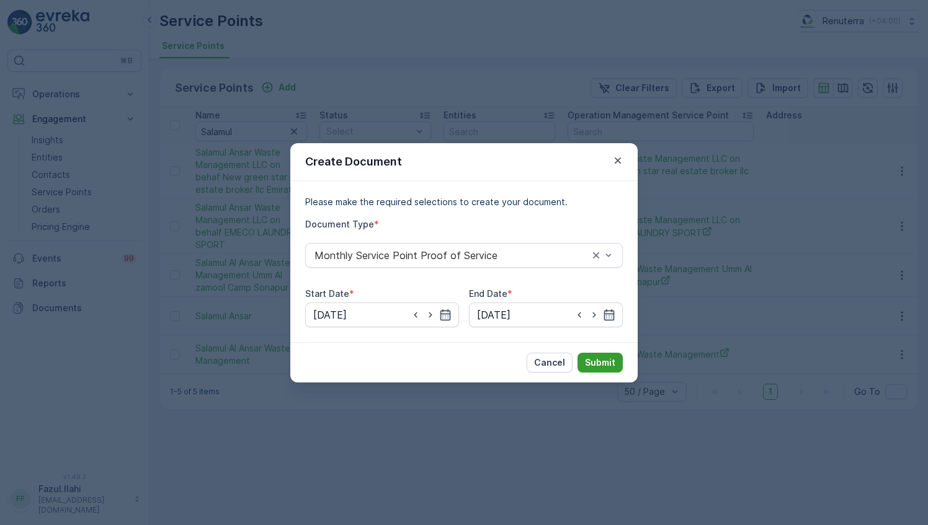
click at [603, 363] on p "Submit" at bounding box center [600, 363] width 30 height 12
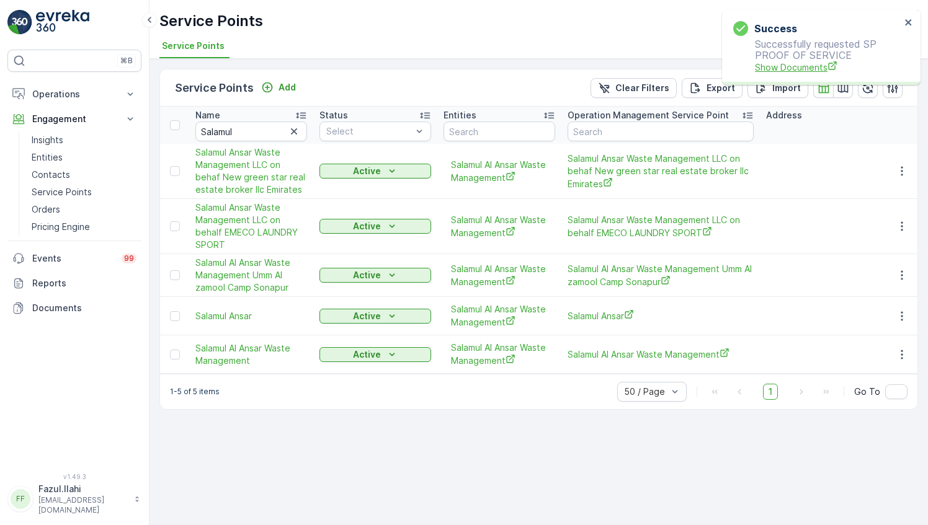
click at [791, 69] on span "Show Documents" at bounding box center [828, 67] width 146 height 13
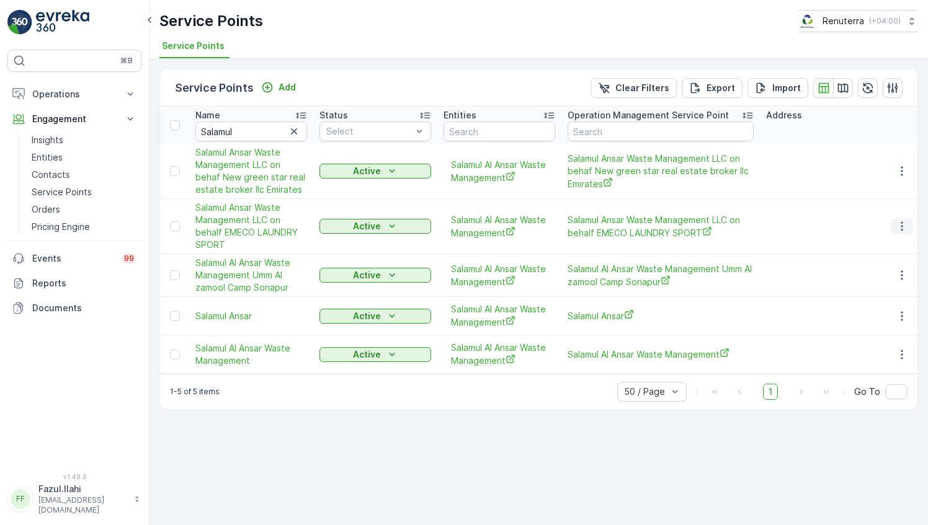
click at [904, 223] on icon "button" at bounding box center [901, 226] width 12 height 12
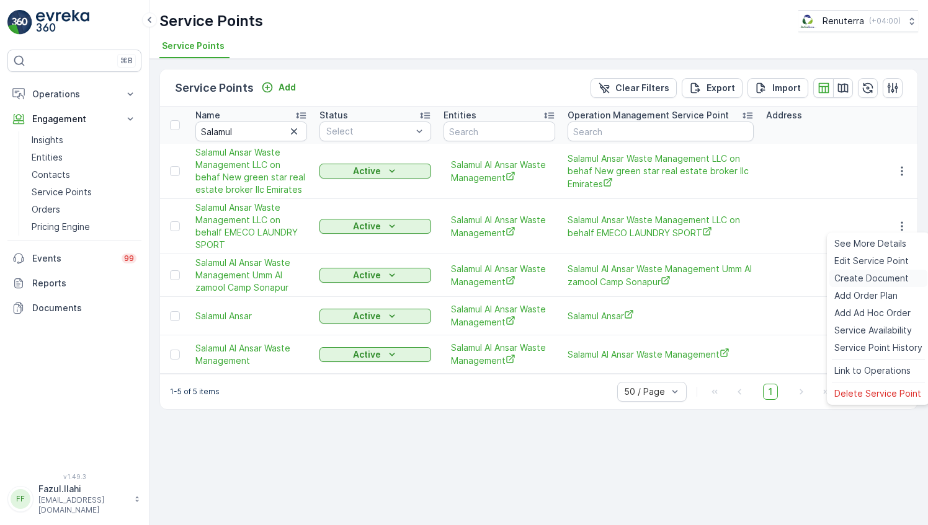
click at [862, 275] on span "Create Document" at bounding box center [871, 278] width 74 height 12
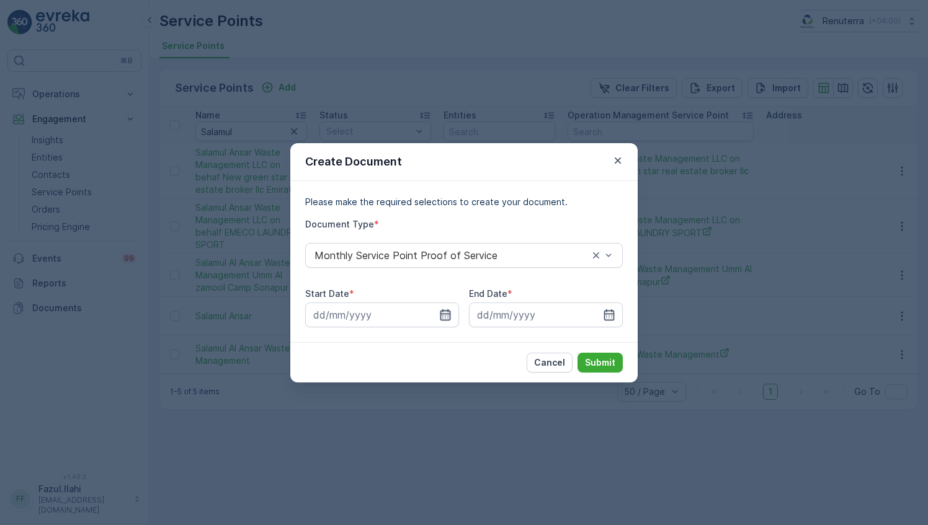
click at [446, 312] on icon "button" at bounding box center [445, 315] width 12 height 12
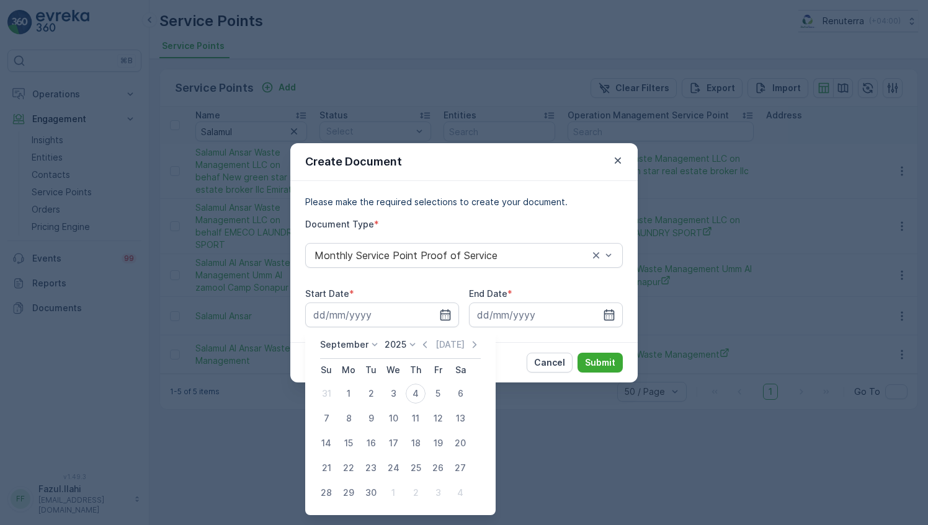
drag, startPoint x: 424, startPoint y: 343, endPoint x: 418, endPoint y: 361, distance: 19.0
click at [424, 344] on icon "button" at bounding box center [425, 345] width 12 height 12
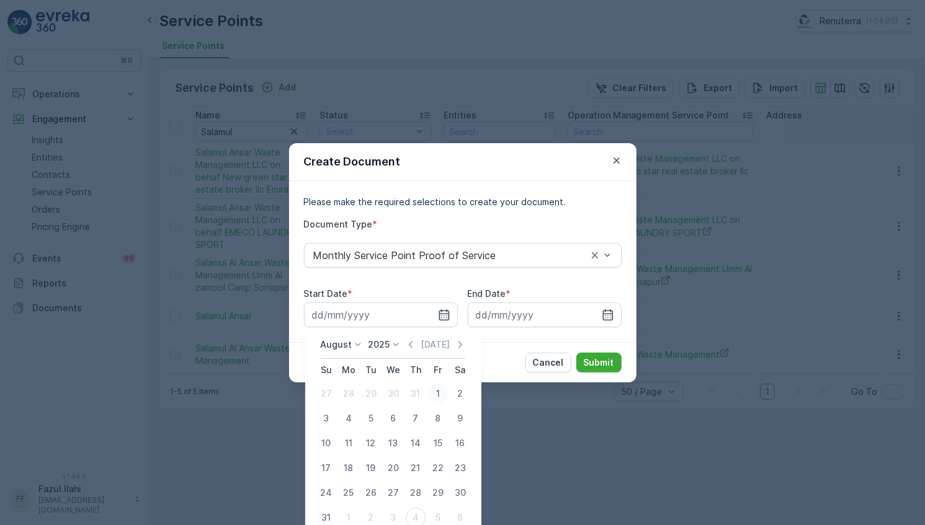
click at [432, 390] on div "1" at bounding box center [438, 394] width 20 height 20
type input "01.08.2025"
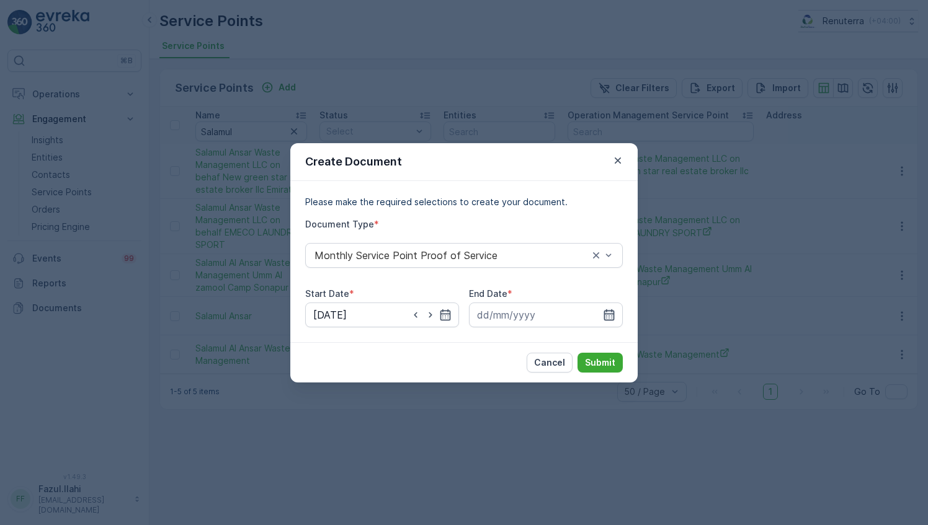
click at [613, 312] on icon "button" at bounding box center [609, 315] width 12 height 12
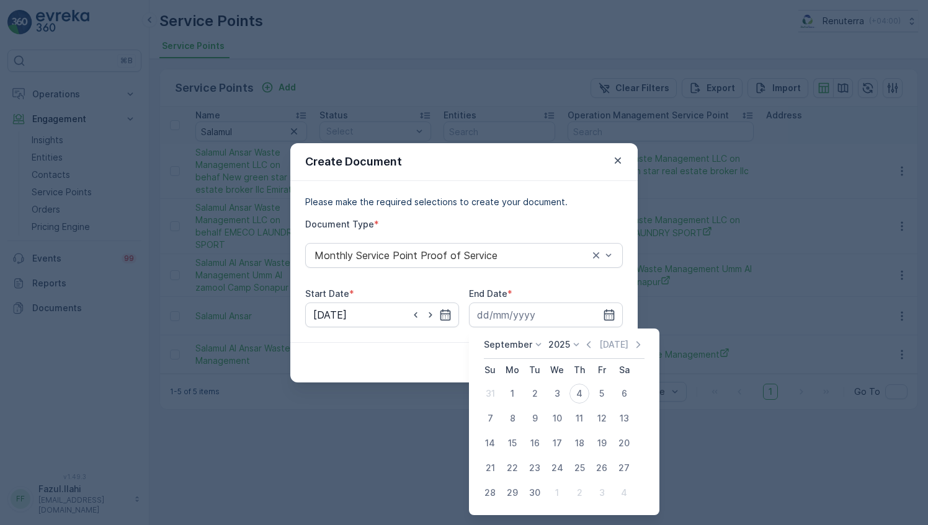
drag, startPoint x: 586, startPoint y: 346, endPoint x: 593, endPoint y: 351, distance: 8.4
click at [594, 346] on div "Today" at bounding box center [613, 345] width 62 height 12
click at [588, 344] on icon "button" at bounding box center [588, 345] width 12 height 12
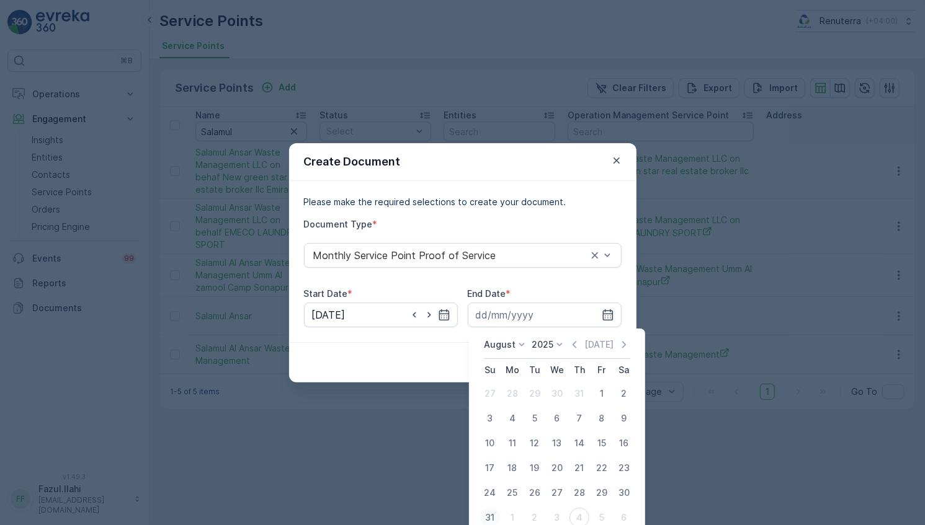
click at [487, 516] on div "31" at bounding box center [490, 518] width 20 height 20
type input "31.08.2025"
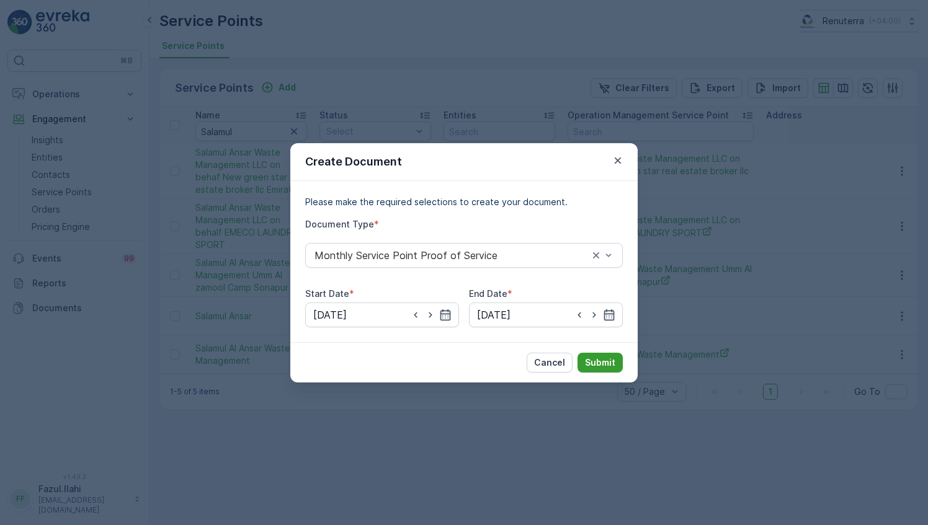
click at [594, 361] on p "Submit" at bounding box center [600, 363] width 30 height 12
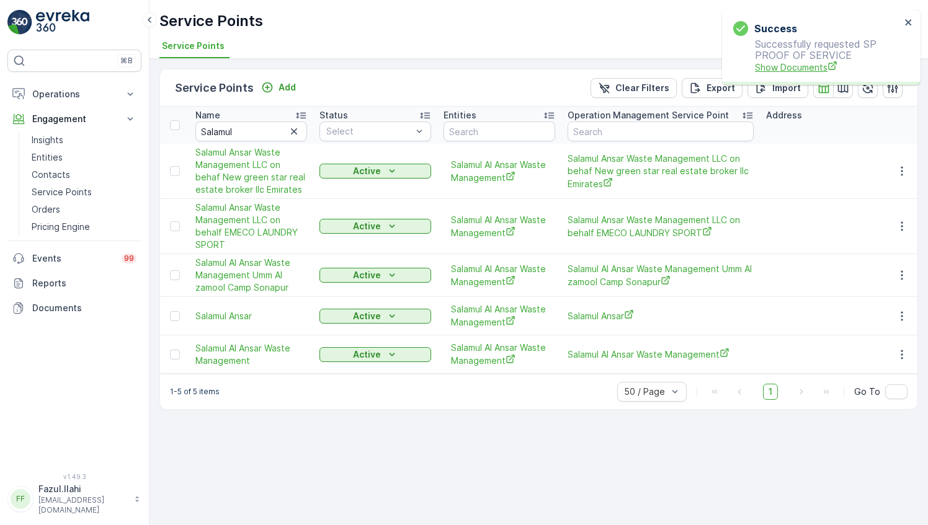
click at [792, 67] on span "Show Documents" at bounding box center [828, 67] width 146 height 13
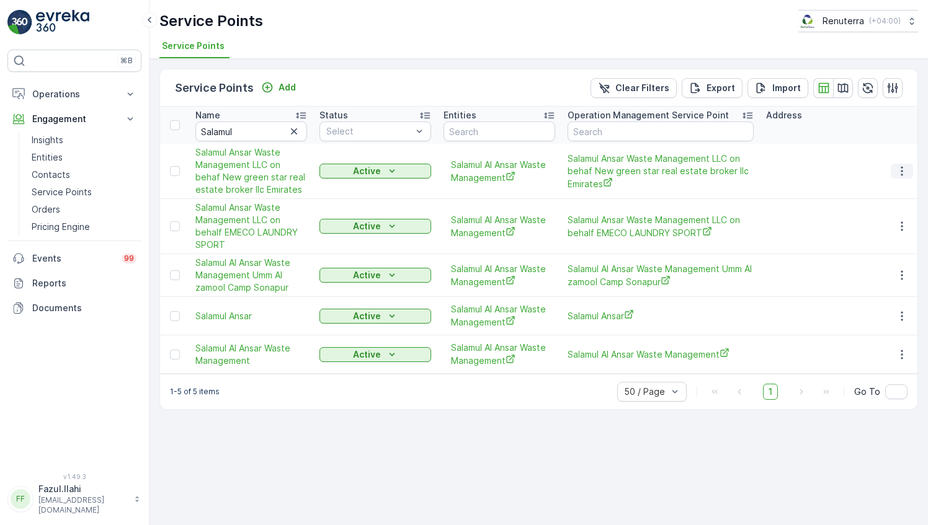
click at [904, 171] on icon "button" at bounding box center [901, 171] width 12 height 12
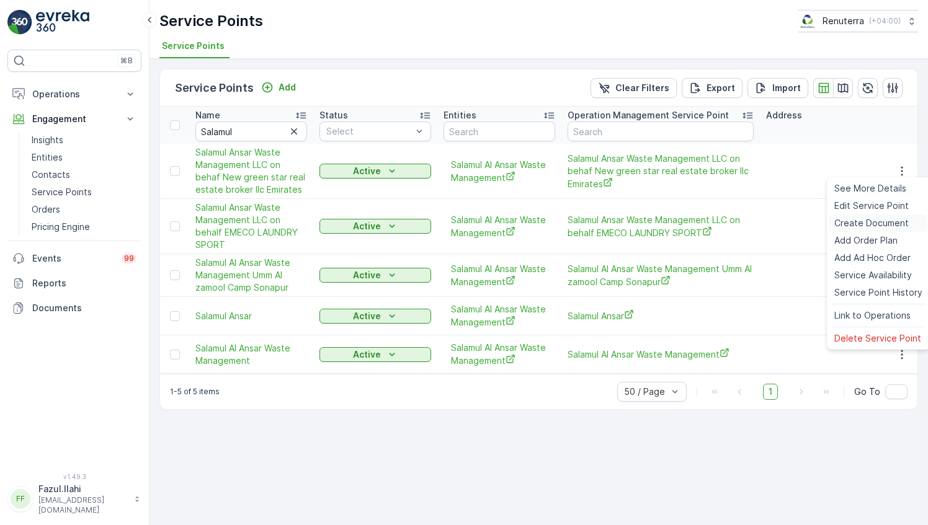
click at [855, 228] on span "Create Document" at bounding box center [871, 223] width 74 height 12
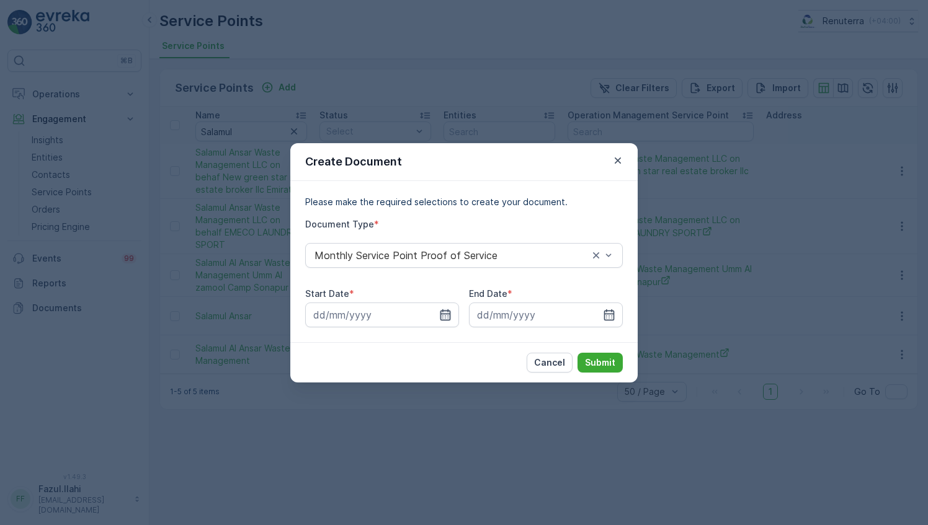
click at [446, 317] on icon "button" at bounding box center [445, 315] width 12 height 12
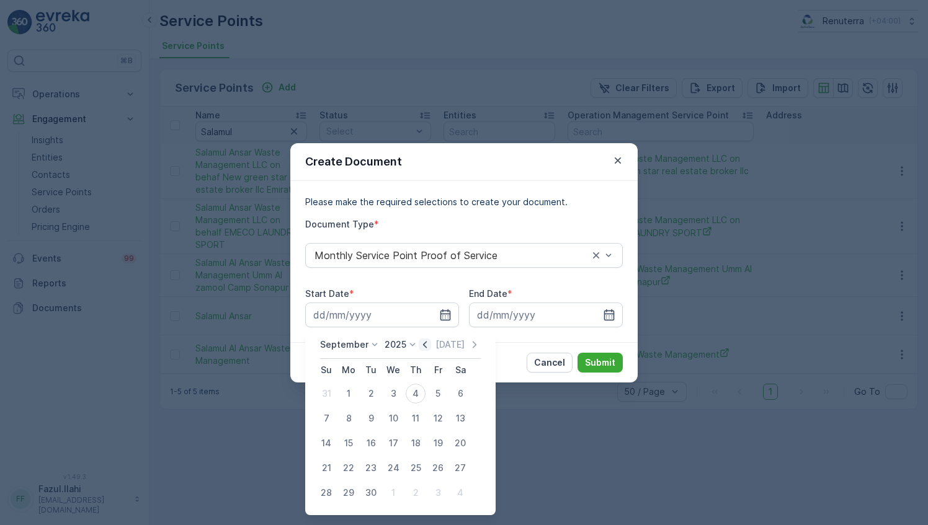
click at [425, 341] on icon "button" at bounding box center [425, 345] width 12 height 12
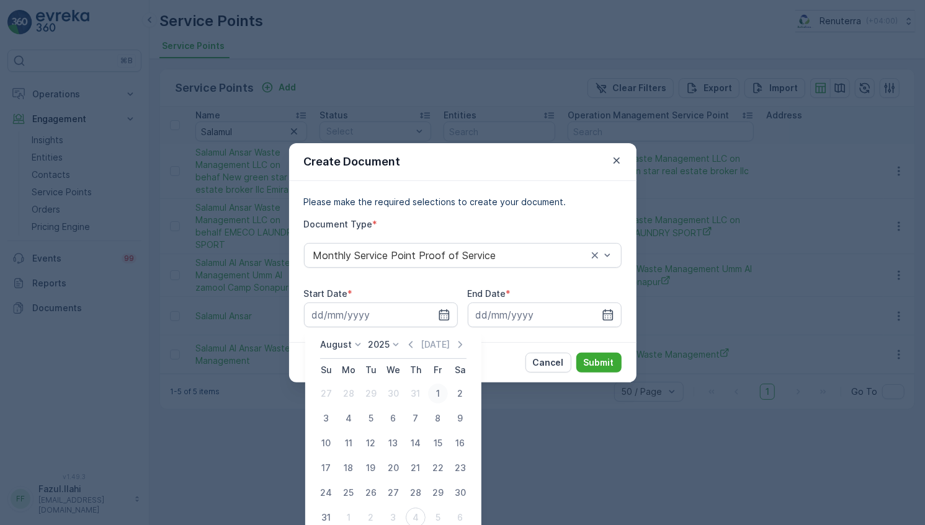
drag, startPoint x: 437, startPoint y: 396, endPoint x: 494, endPoint y: 381, distance: 58.8
click at [437, 396] on div "1" at bounding box center [438, 394] width 20 height 20
type input "01.08.2025"
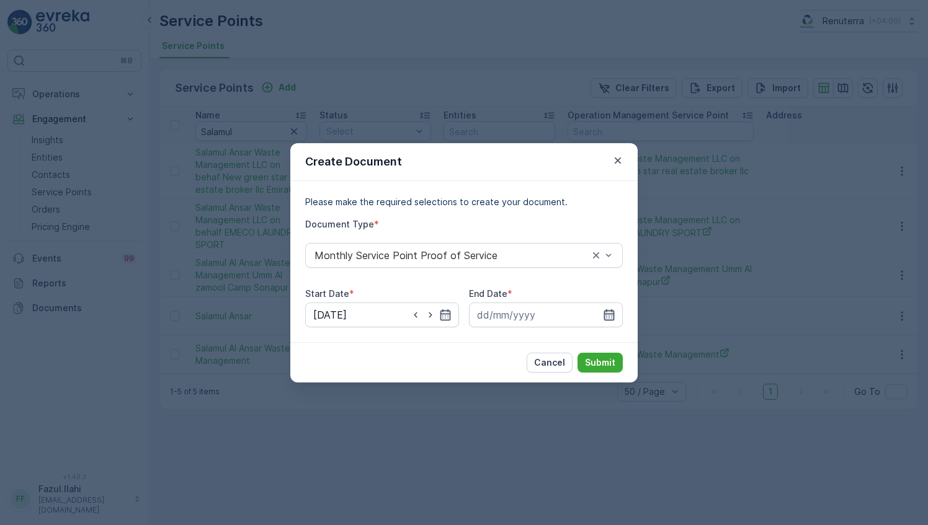
click at [611, 310] on icon "button" at bounding box center [609, 314] width 11 height 11
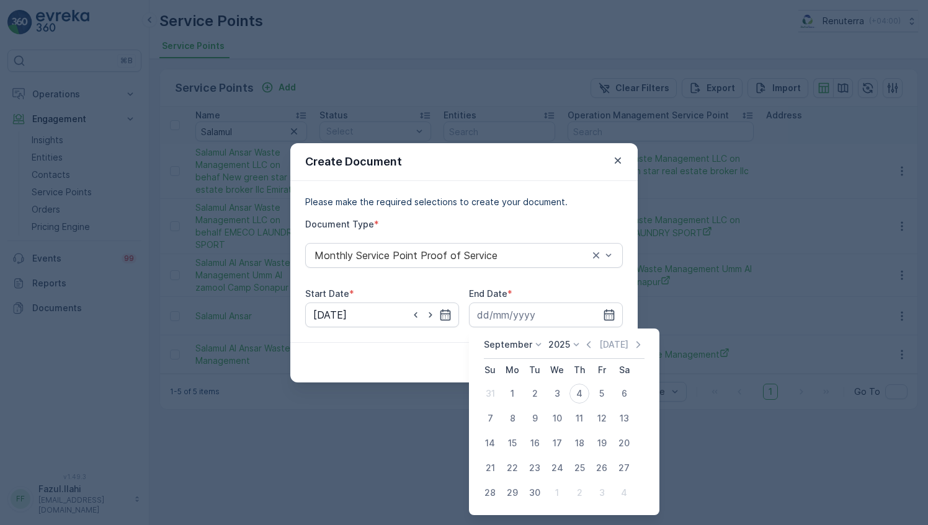
drag, startPoint x: 586, startPoint y: 345, endPoint x: 584, endPoint y: 335, distance: 10.2
click at [584, 335] on div "September 2025 Today Su Mo Tu We Th Fr Sa 31 1 2 3 4 5 6 7 8 9 10 11 12 13 14 1…" at bounding box center [564, 422] width 190 height 187
click at [589, 349] on icon "button" at bounding box center [588, 345] width 12 height 12
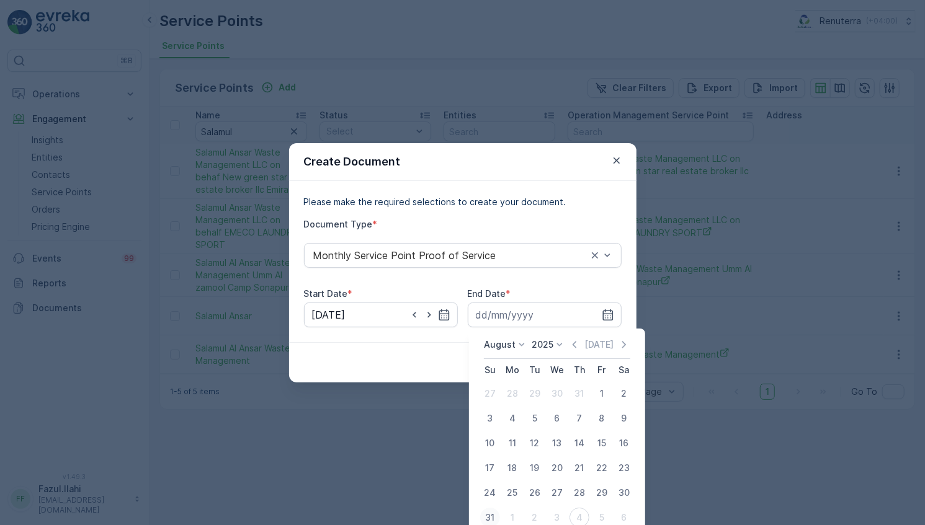
click at [489, 517] on div "31" at bounding box center [490, 518] width 20 height 20
type input "31.08.2025"
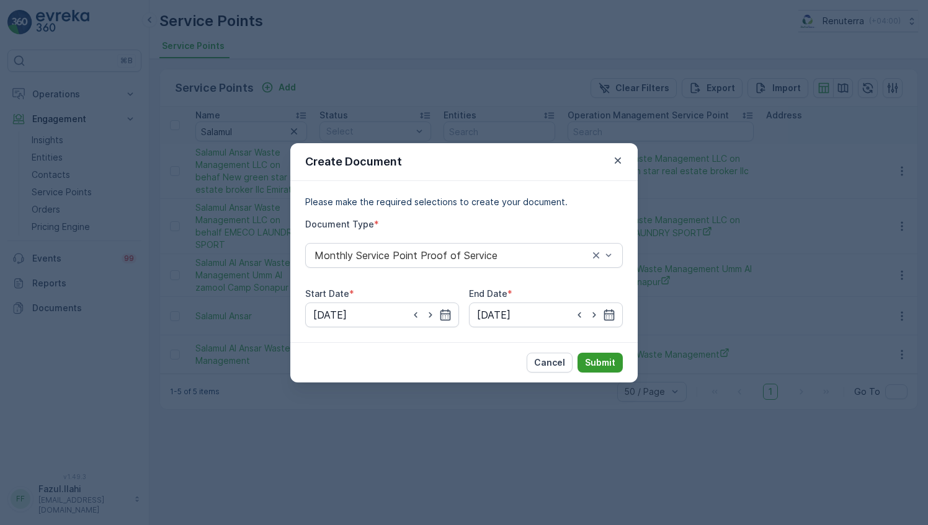
click at [600, 371] on button "Submit" at bounding box center [599, 363] width 45 height 20
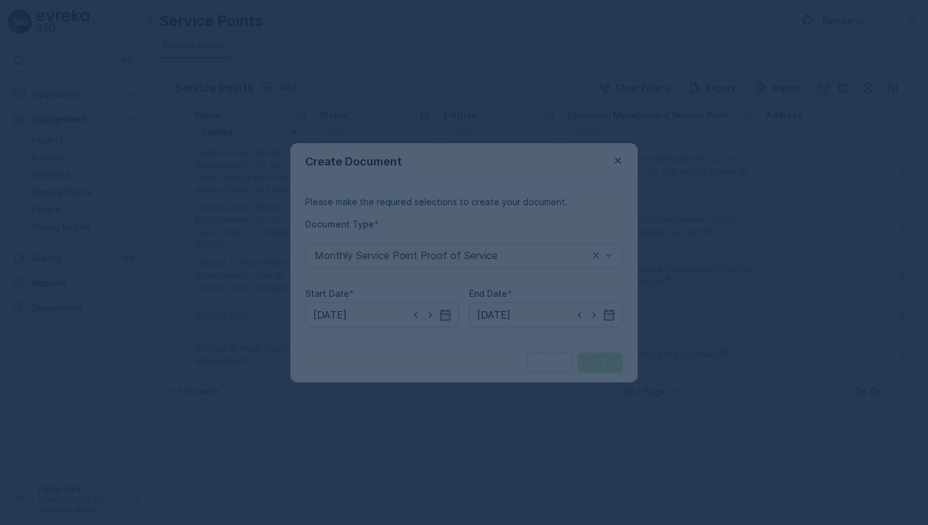
click at [611, 359] on div at bounding box center [464, 262] width 928 height 525
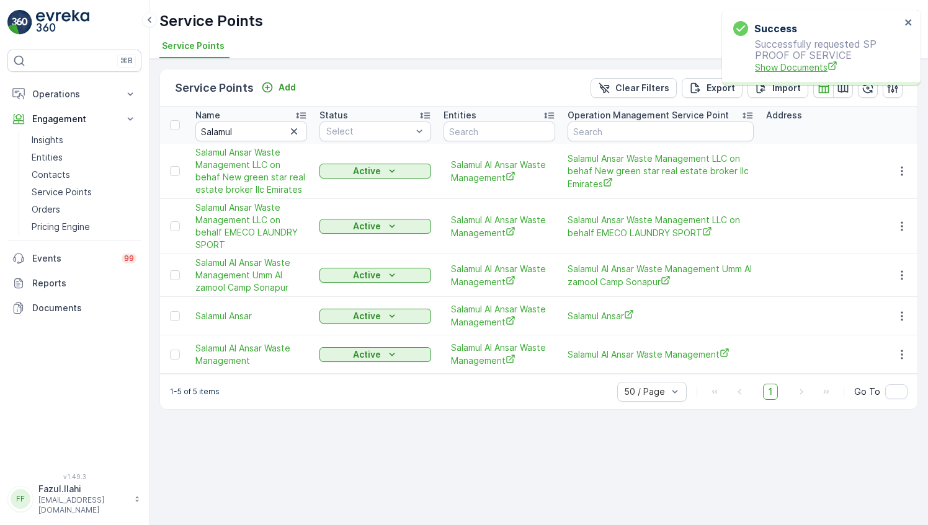
click at [794, 63] on span "Show Documents" at bounding box center [828, 67] width 146 height 13
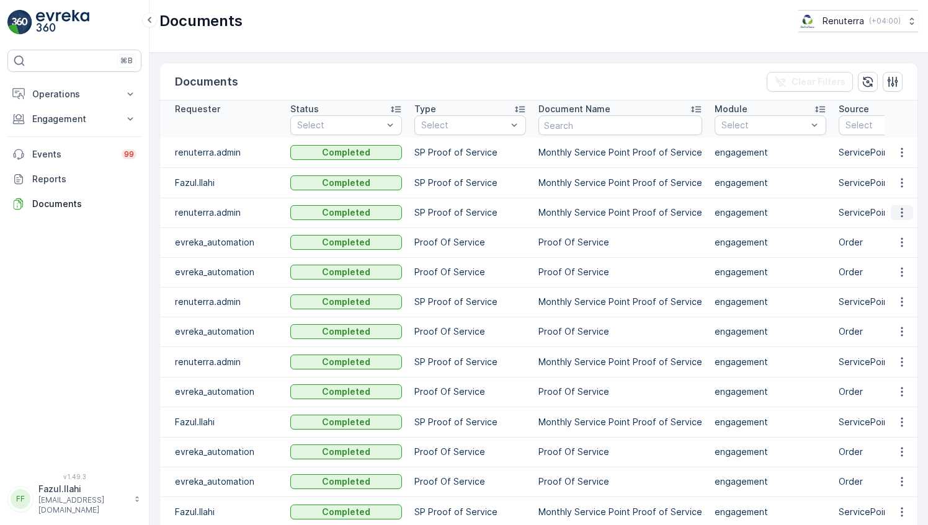
drag, startPoint x: 903, startPoint y: 181, endPoint x: 903, endPoint y: 216, distance: 35.3
click at [903, 181] on icon "button" at bounding box center [901, 183] width 12 height 12
click at [889, 200] on span "See Details" at bounding box center [898, 200] width 48 height 12
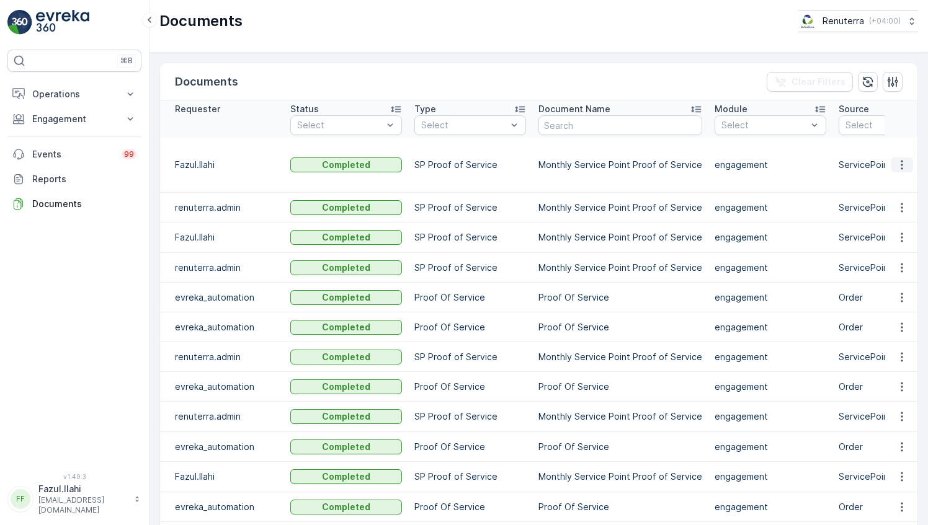
click at [898, 160] on icon "button" at bounding box center [901, 165] width 12 height 12
click at [886, 185] on span "See Details" at bounding box center [898, 182] width 48 height 12
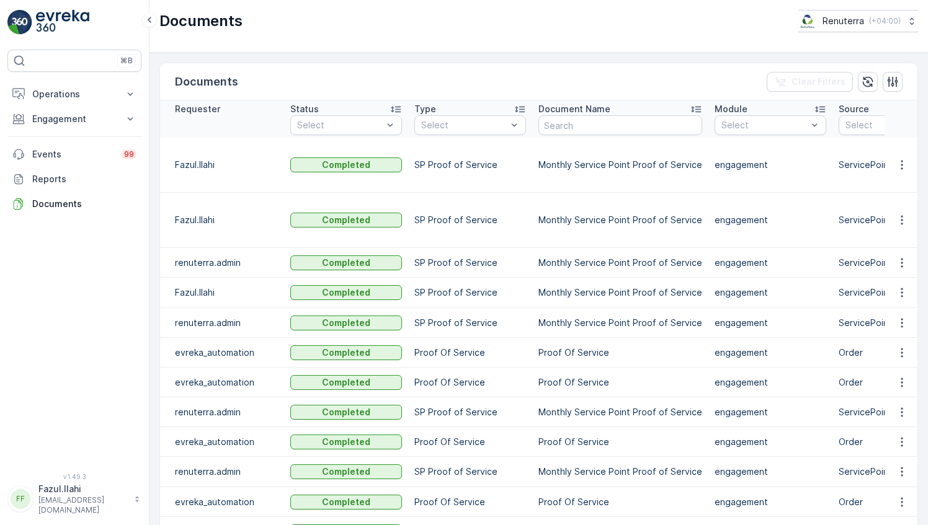
drag, startPoint x: 899, startPoint y: 161, endPoint x: 905, endPoint y: 201, distance: 40.2
click at [898, 161] on icon "button" at bounding box center [901, 165] width 12 height 12
click at [892, 187] on span "See Details" at bounding box center [898, 182] width 48 height 12
